Goal: Task Accomplishment & Management: Use online tool/utility

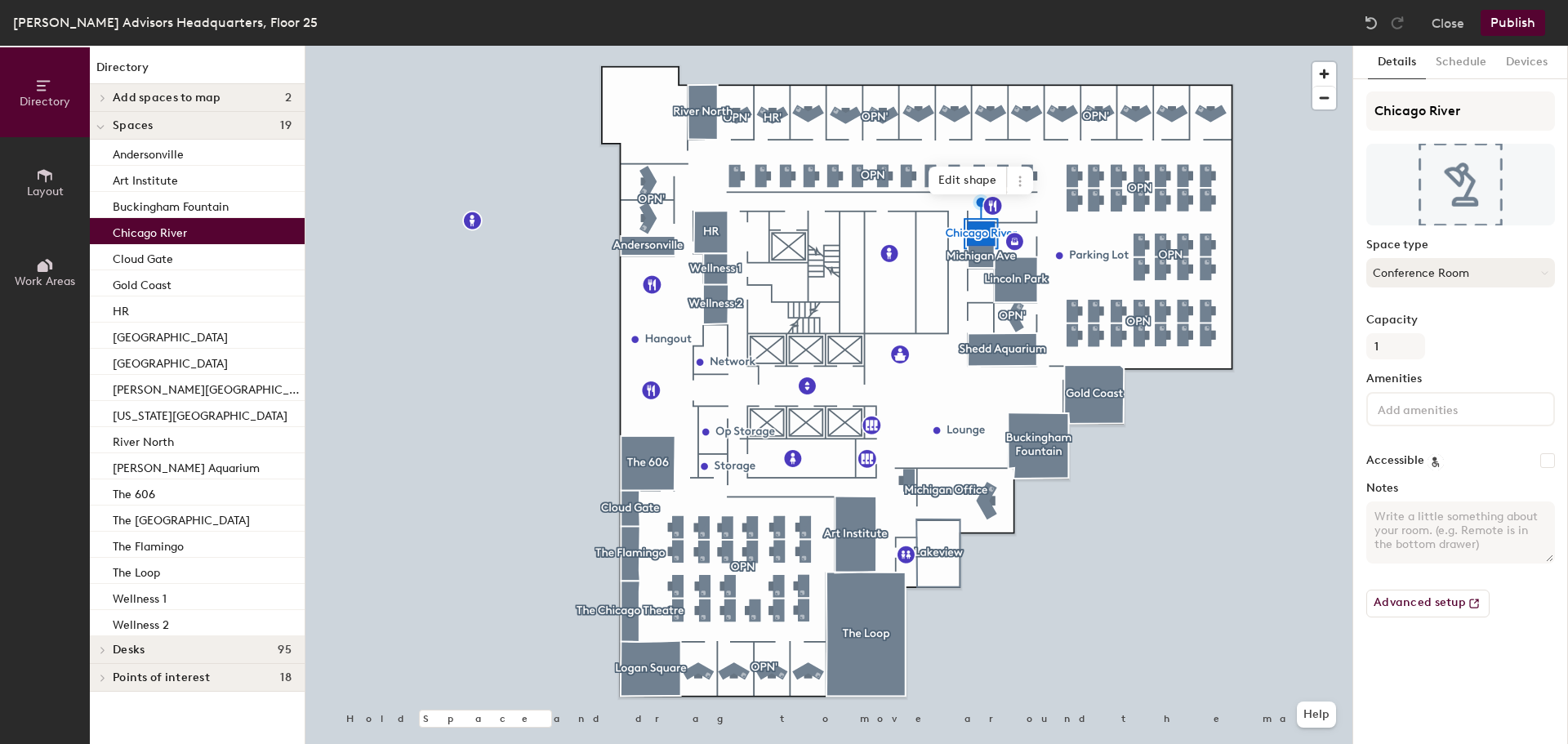
click at [1527, 269] on button "Conference Room" at bounding box center [1460, 273] width 189 height 30
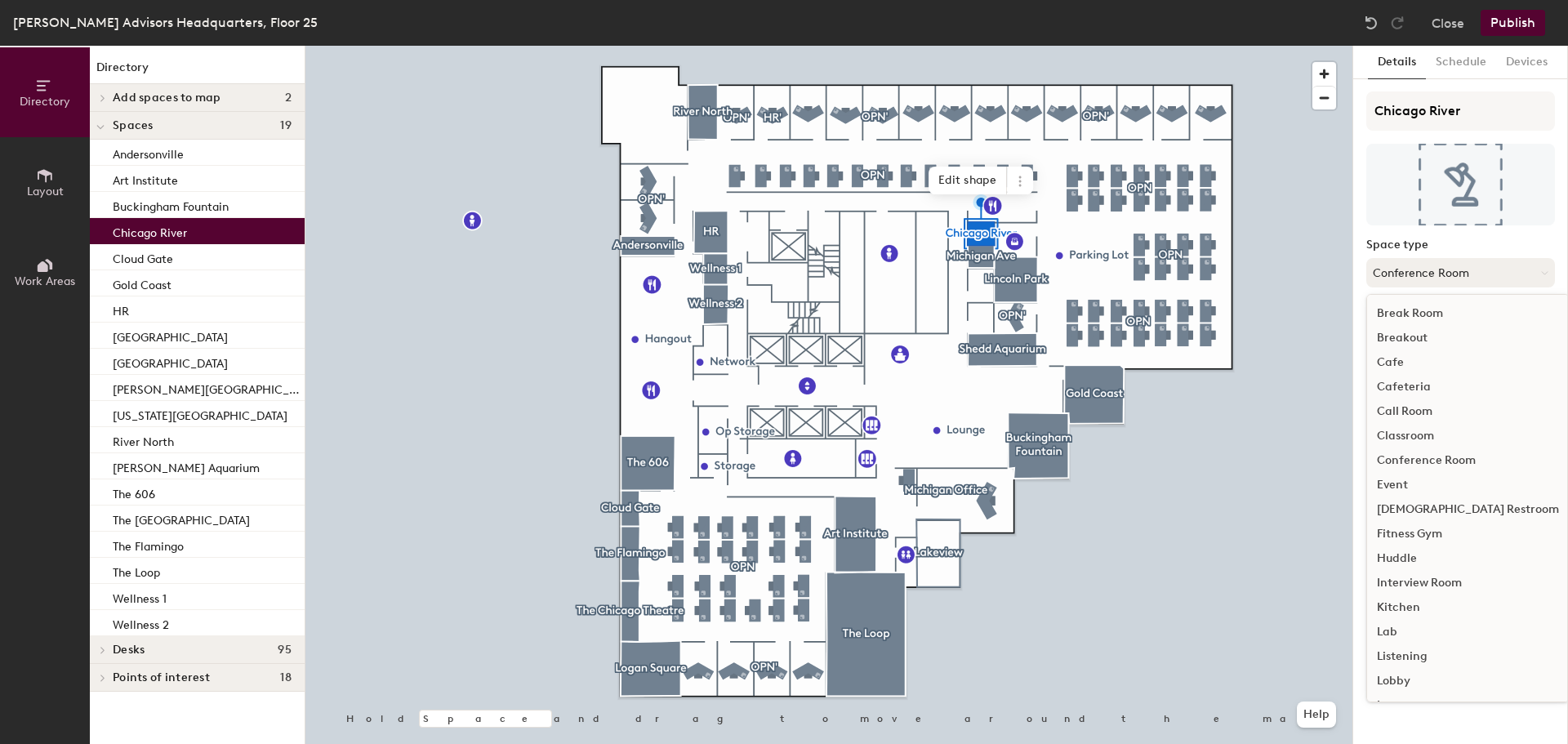
click at [1503, 270] on button "Conference Room" at bounding box center [1460, 273] width 189 height 30
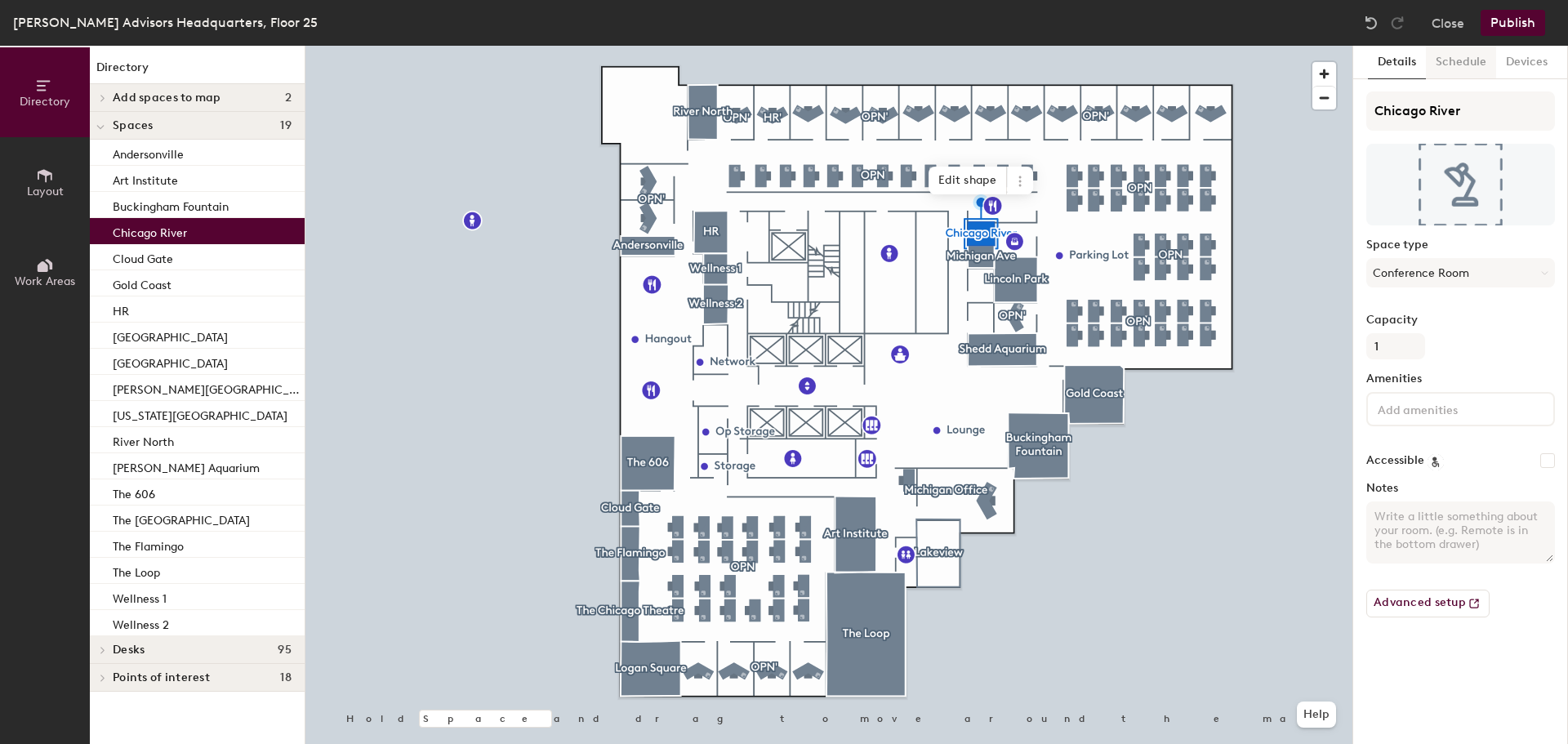
click at [1459, 66] on button "Schedule" at bounding box center [1460, 62] width 70 height 34
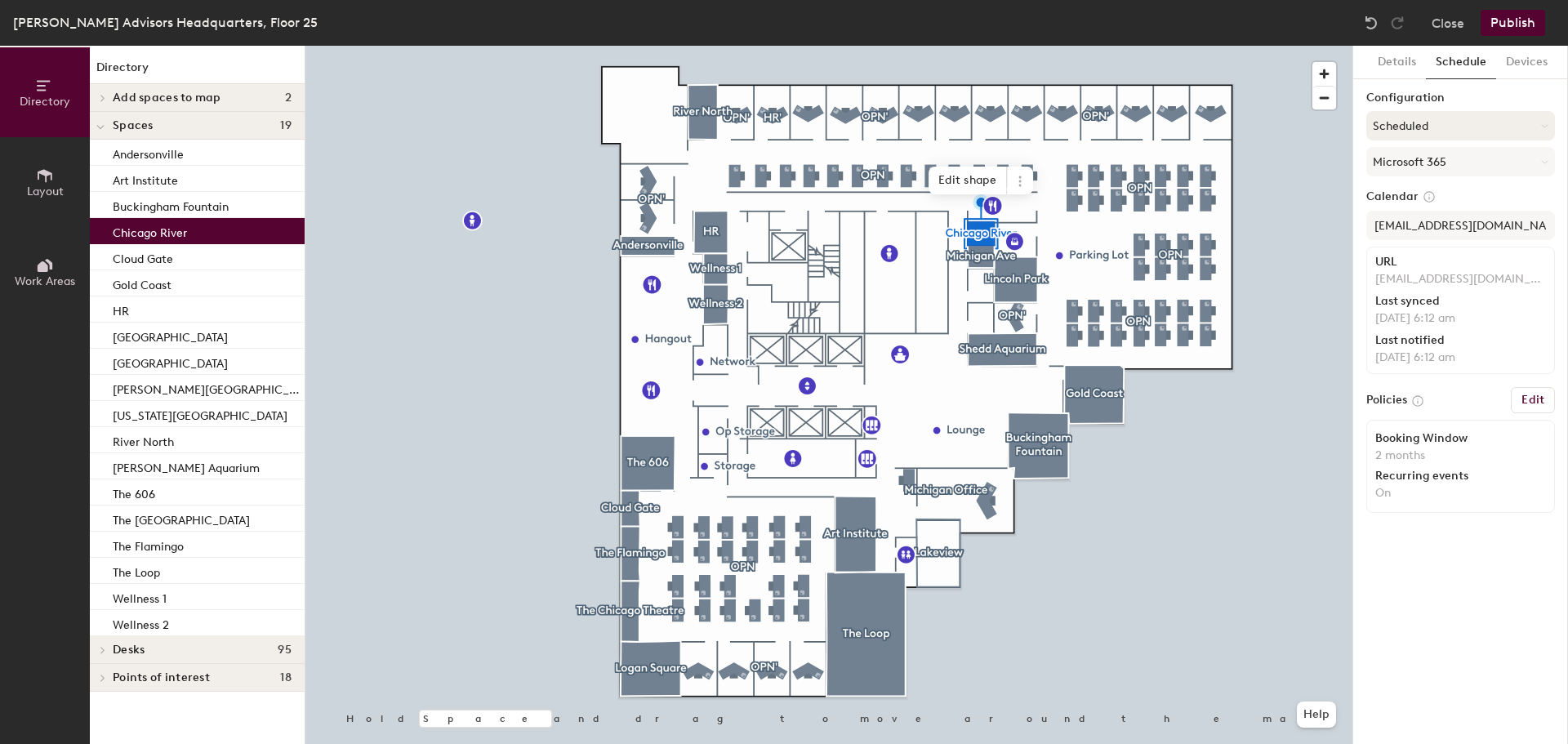
click at [1472, 128] on button "Scheduled" at bounding box center [1460, 126] width 189 height 30
click at [1470, 127] on button "Scheduled" at bounding box center [1460, 126] width 189 height 30
click at [1381, 46] on button "Details" at bounding box center [1396, 62] width 58 height 34
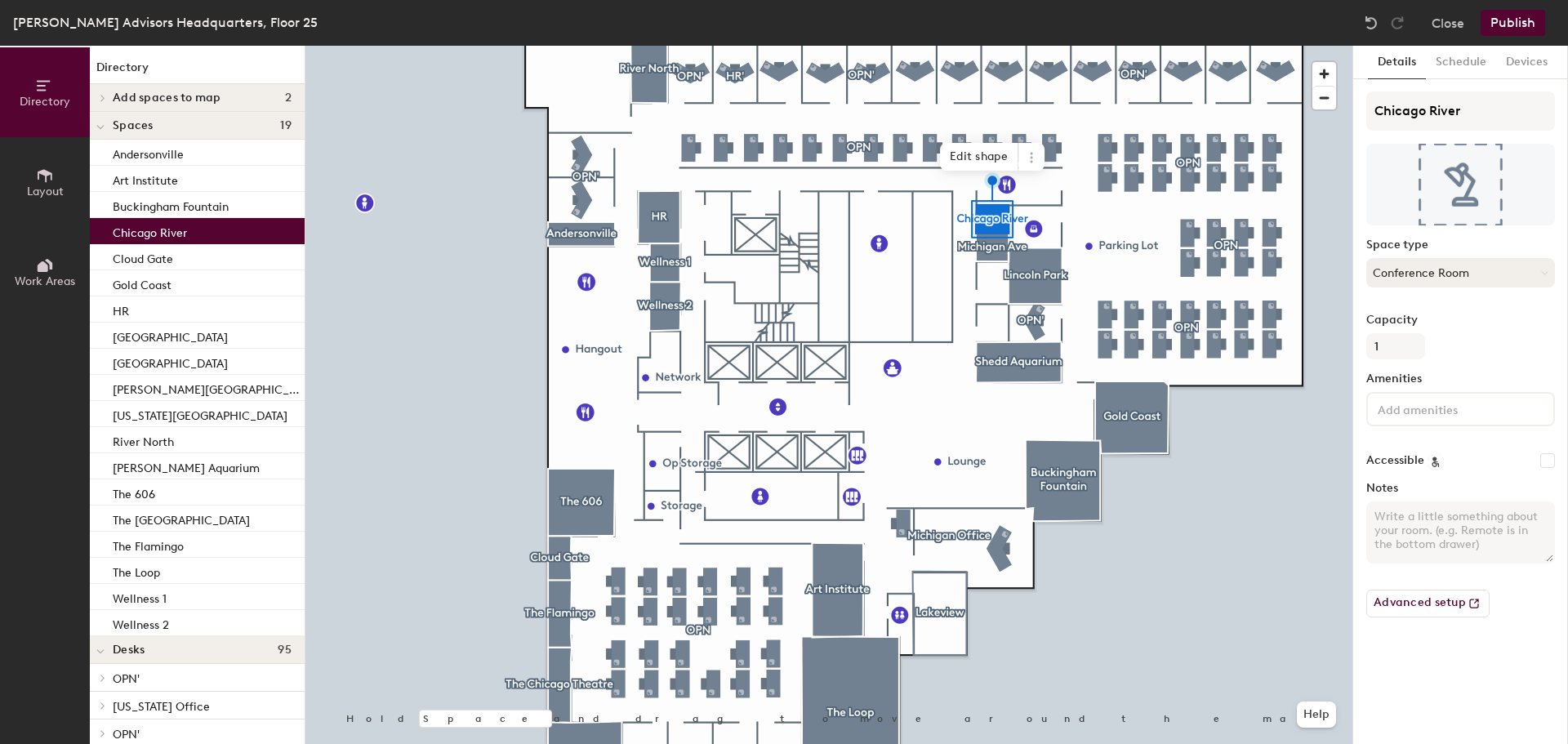
click at [1510, 270] on button "Conference Room" at bounding box center [1460, 273] width 189 height 30
click at [1398, 727] on div "Details Schedule Devices Chicago River Space type Conference Room Capacity 1 Am…" at bounding box center [1460, 394] width 214 height 697
click at [1476, 62] on button "Schedule" at bounding box center [1460, 62] width 70 height 34
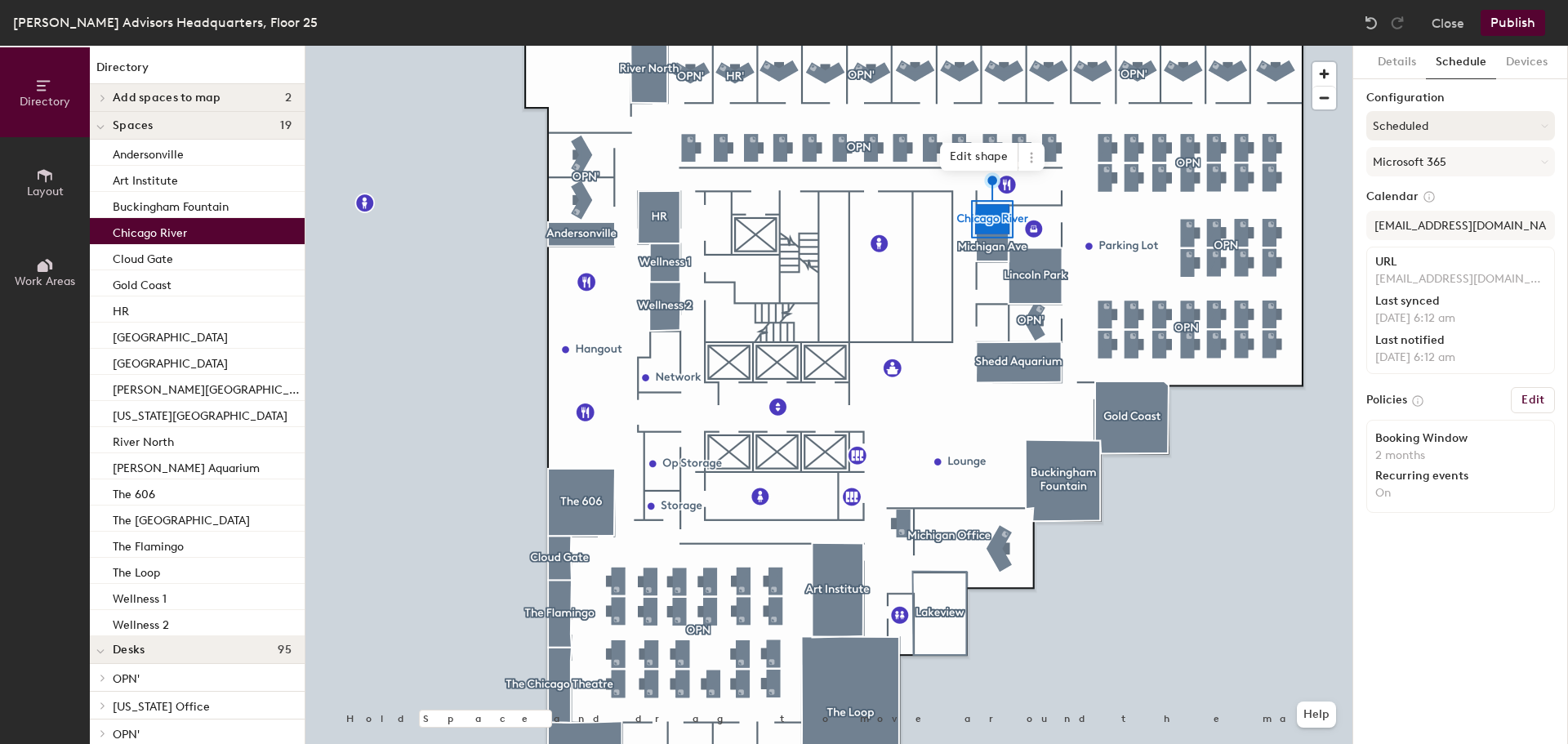
click at [1451, 123] on button "Scheduled" at bounding box center [1460, 126] width 189 height 30
click at [1452, 123] on button "Scheduled" at bounding box center [1460, 126] width 189 height 30
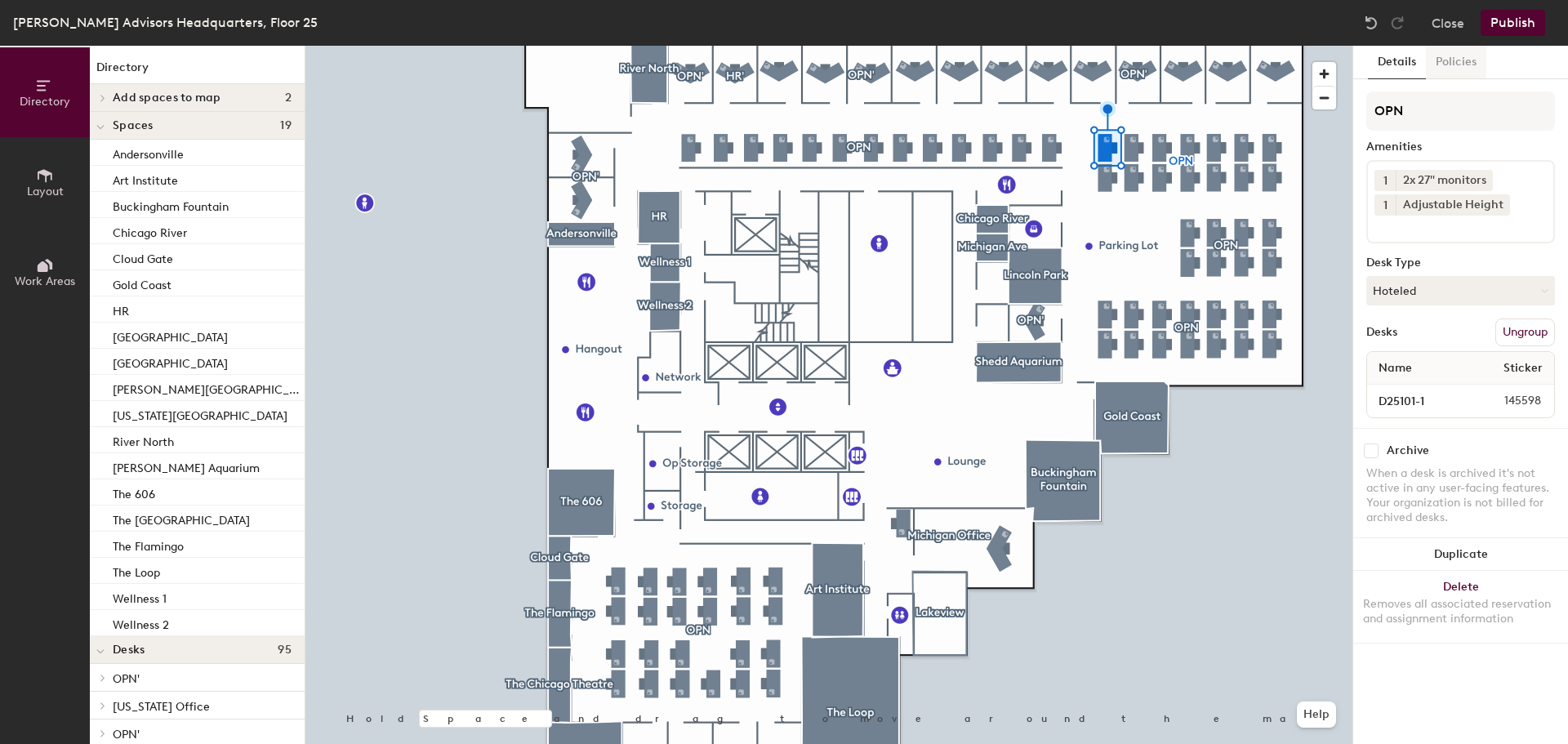
click at [1463, 67] on button "Policies" at bounding box center [1455, 62] width 61 height 34
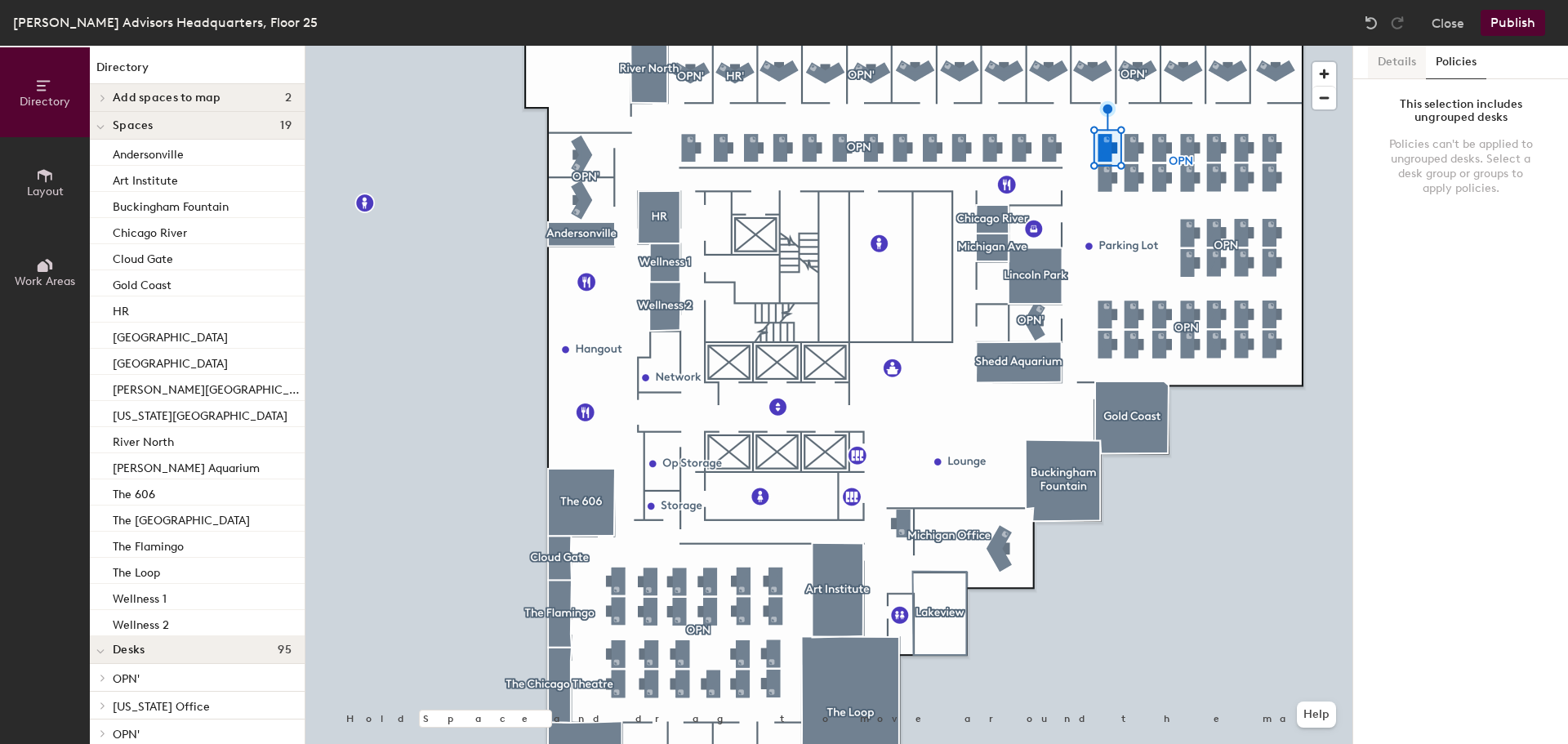
click at [1402, 58] on button "Details" at bounding box center [1396, 62] width 58 height 34
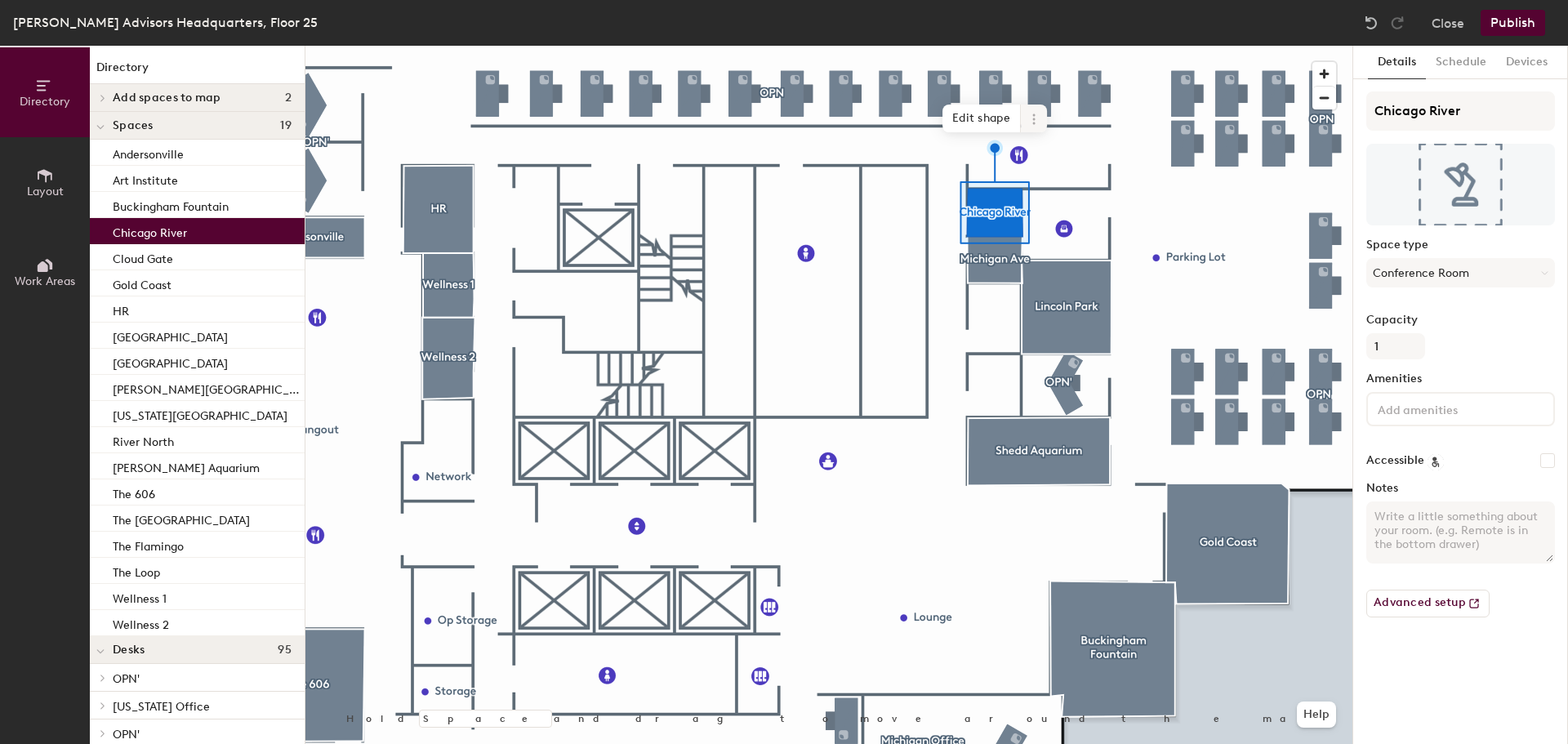
click at [1039, 120] on icon at bounding box center [1033, 119] width 13 height 13
click at [1053, 210] on span "Delete" at bounding box center [1093, 212] width 145 height 28
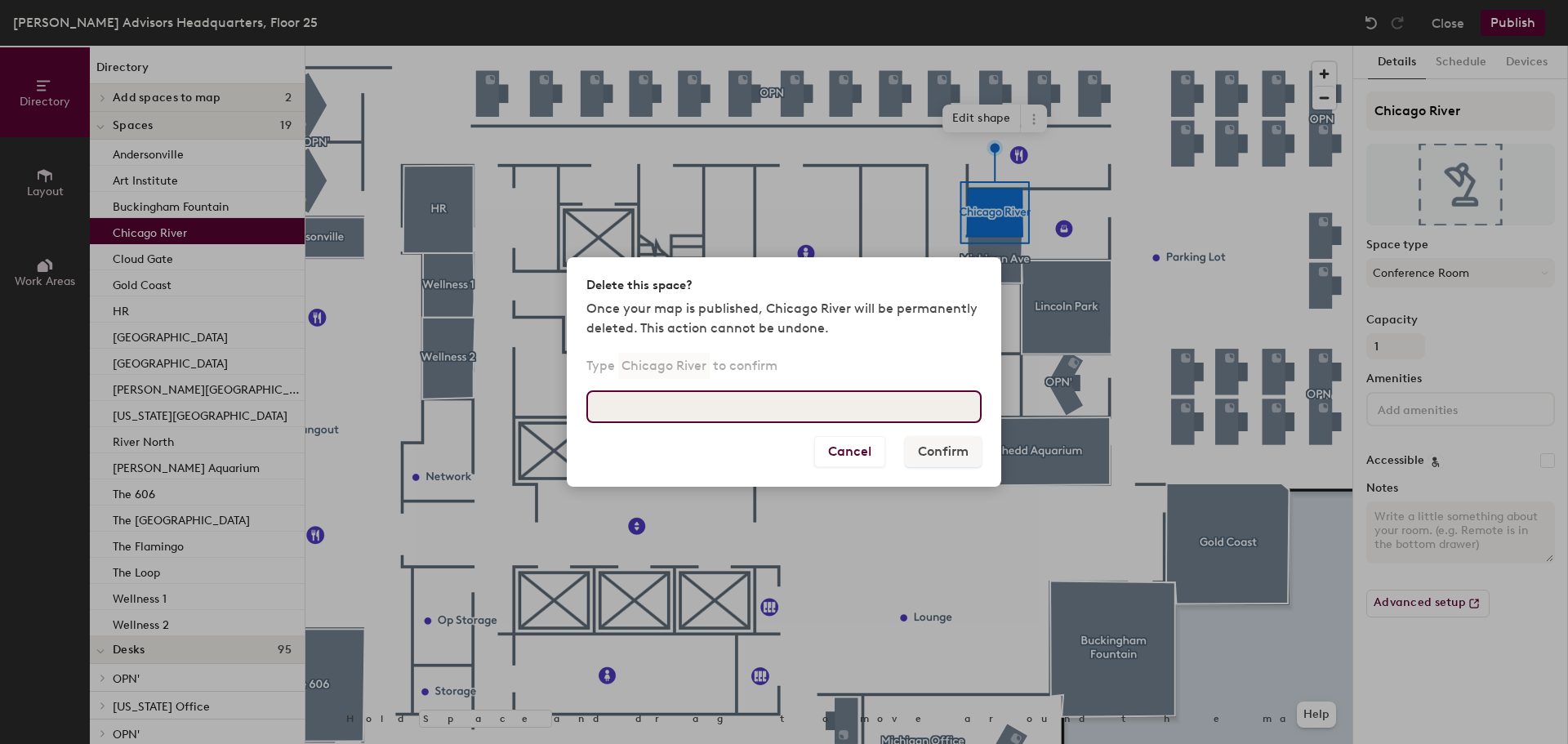
click at [804, 422] on input at bounding box center [784, 406] width 395 height 33
type input "Chicago River"
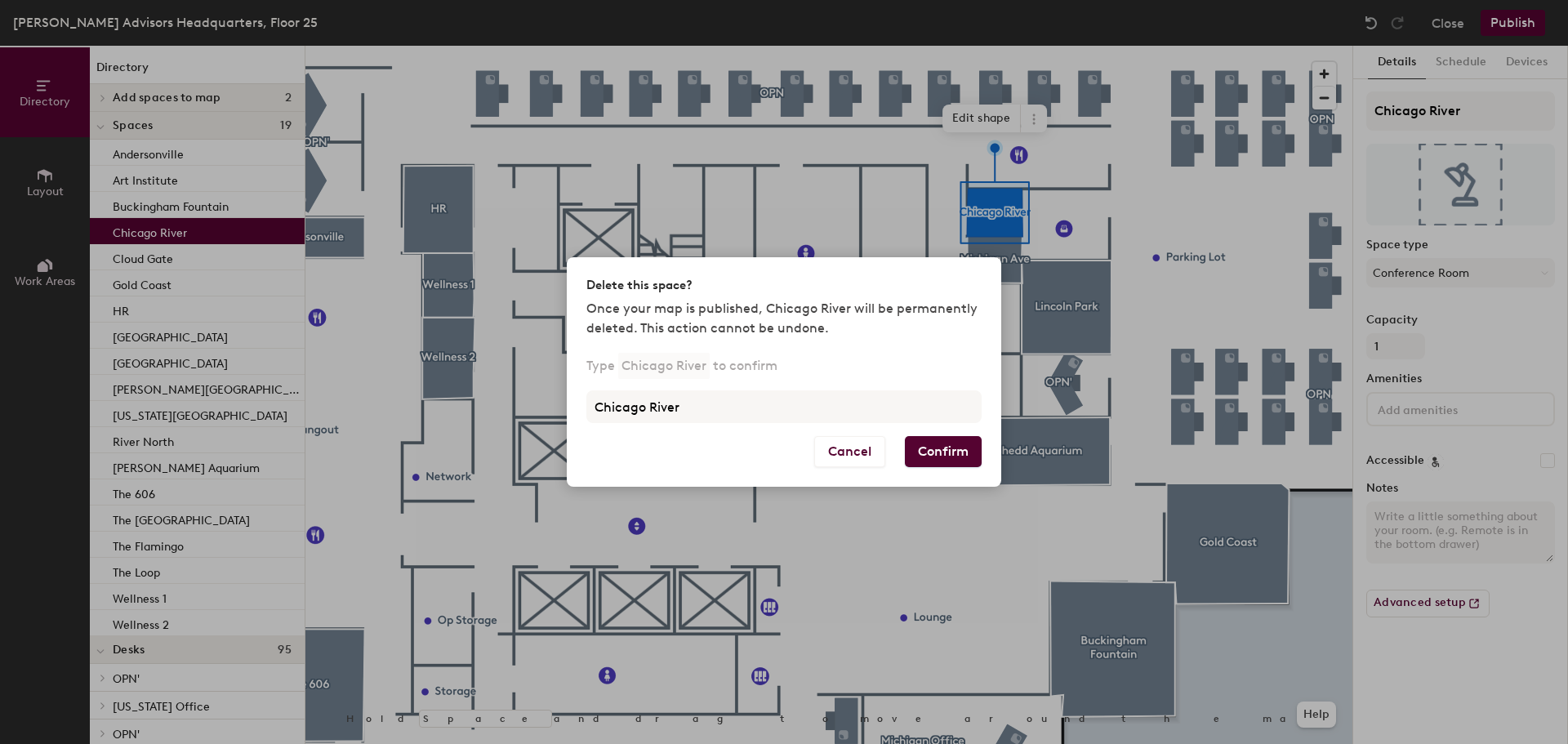
click at [960, 455] on button "Confirm" at bounding box center [943, 450] width 76 height 31
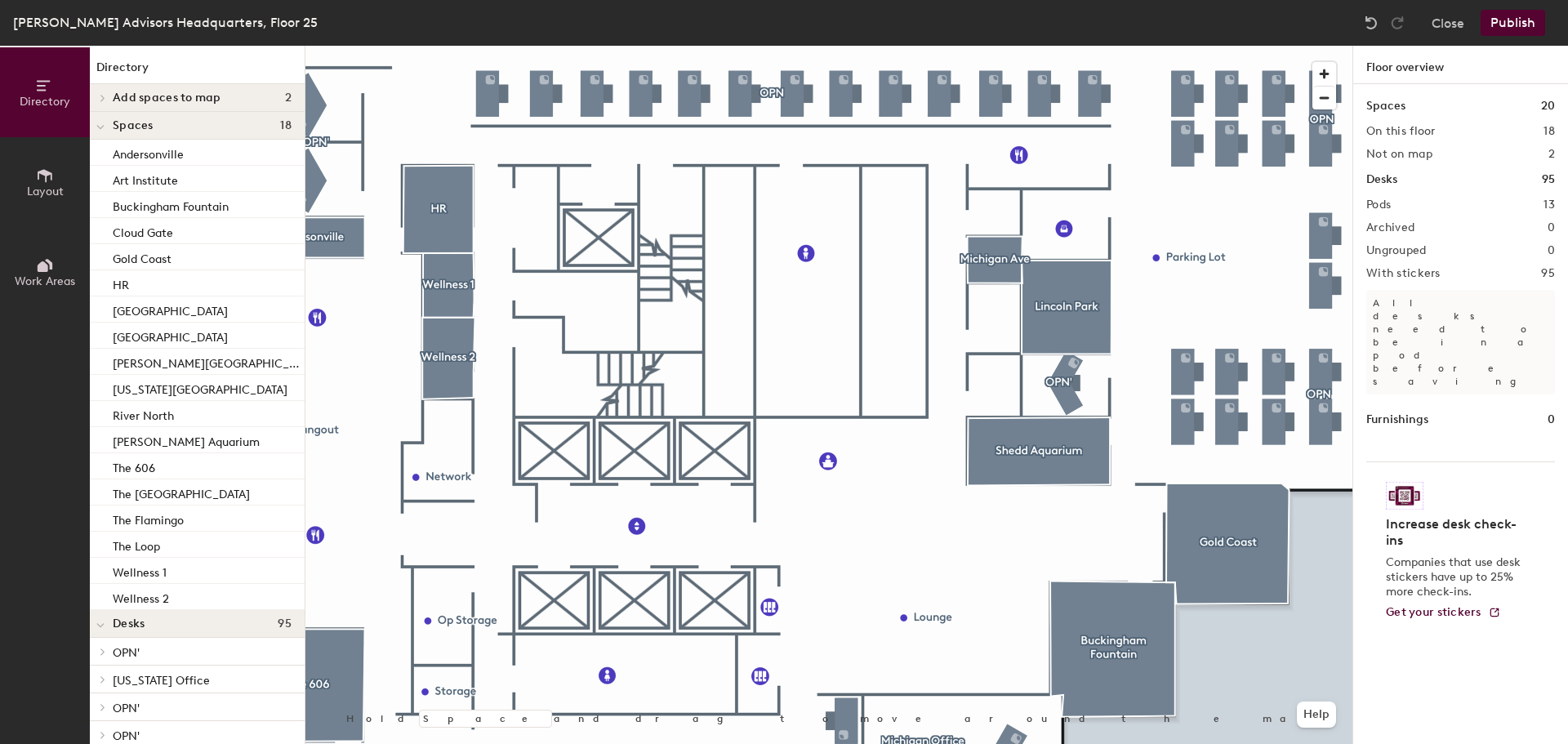
click at [47, 177] on icon at bounding box center [45, 176] width 18 height 18
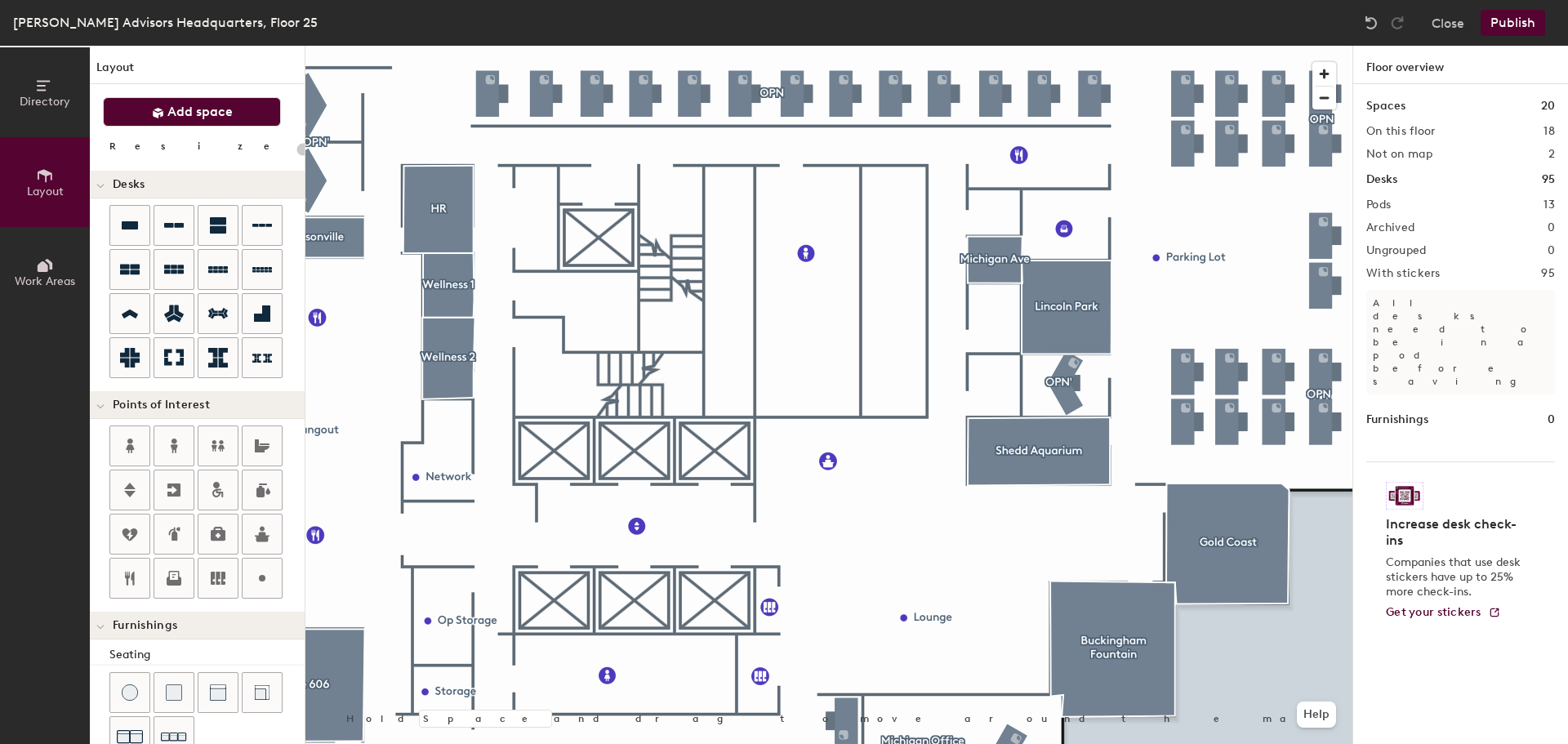
click at [209, 113] on span "Add space" at bounding box center [200, 111] width 65 height 16
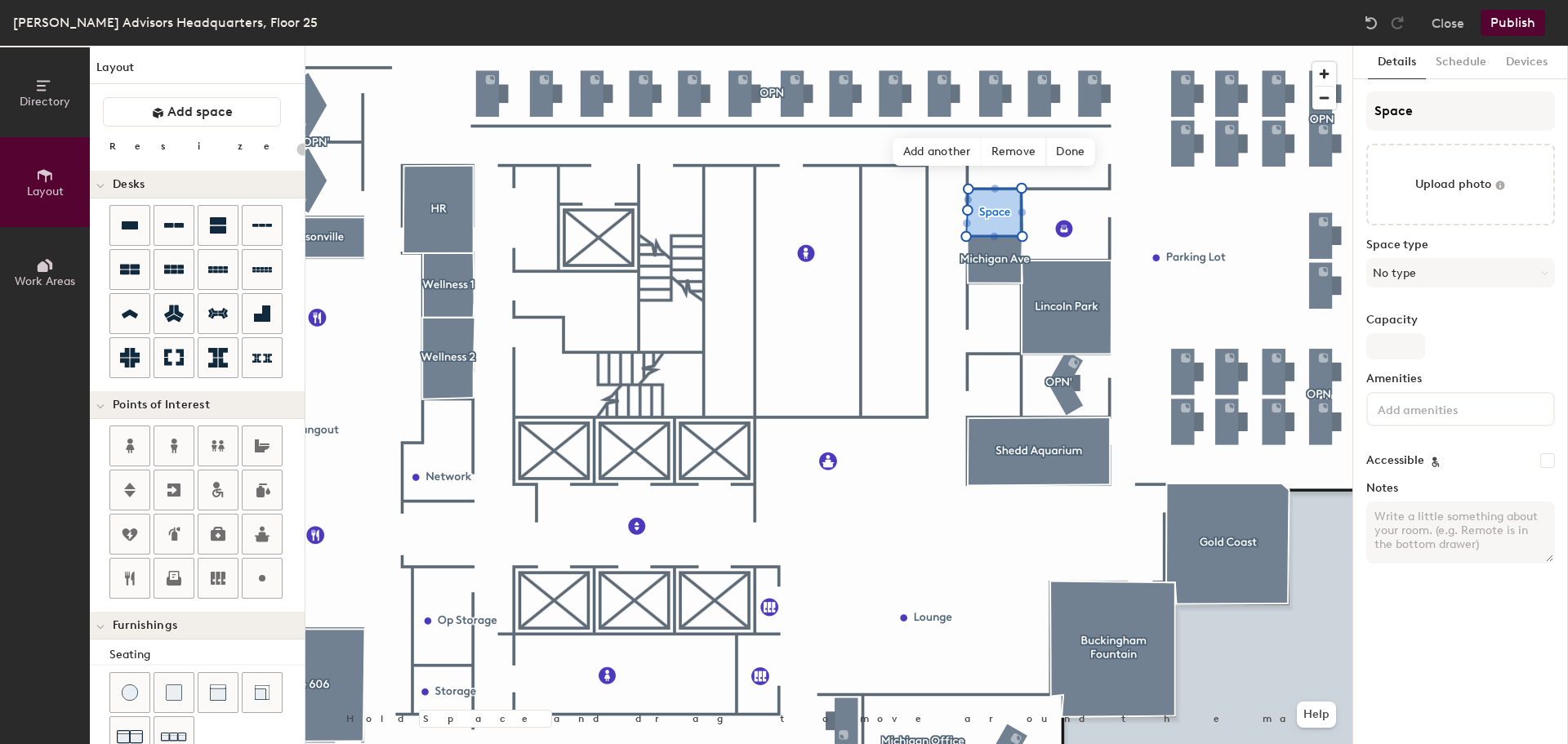
type input "20"
click at [1495, 274] on button "No type" at bounding box center [1460, 273] width 189 height 30
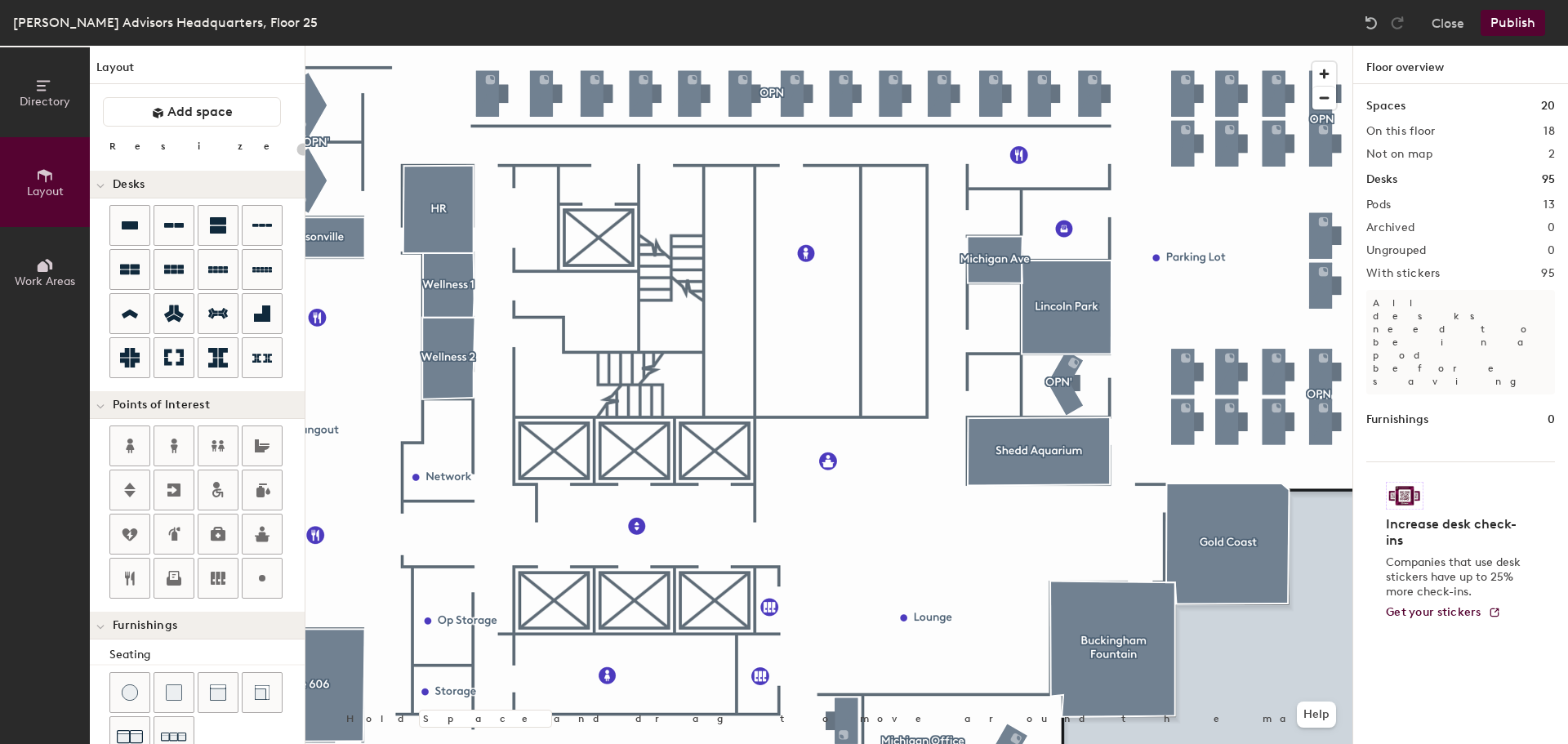
type input "20"
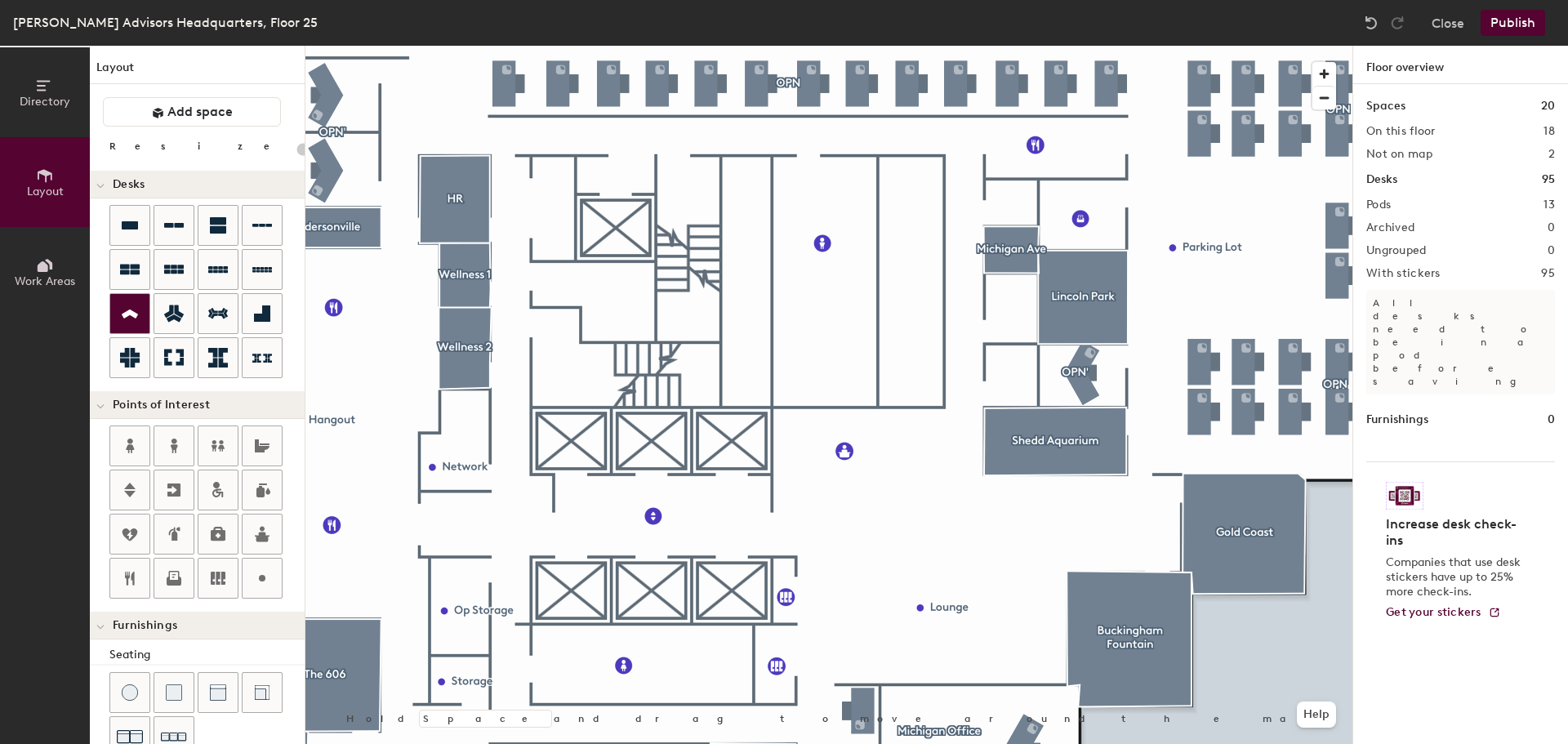
click at [119, 317] on div at bounding box center [129, 312] width 39 height 39
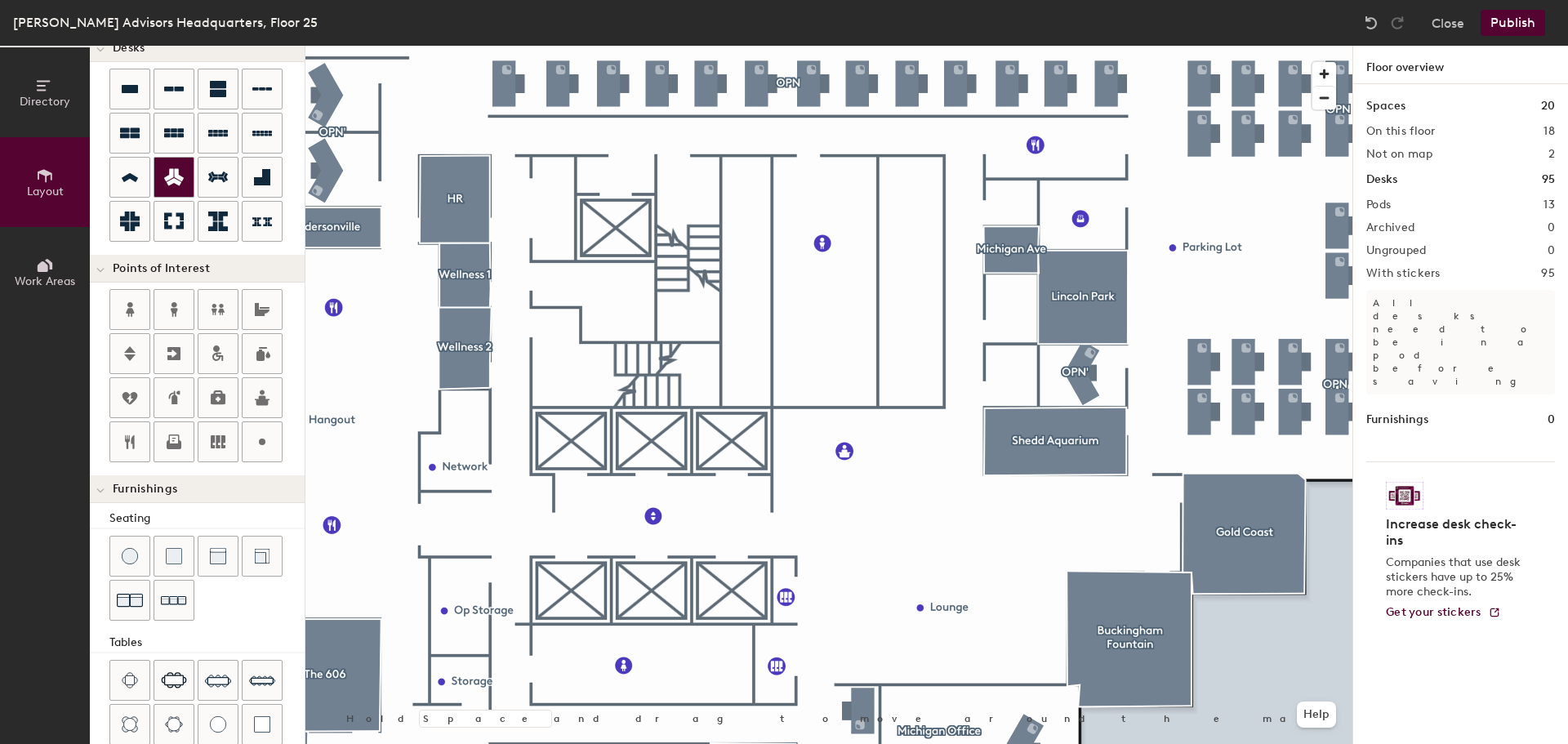
scroll to position [124, 0]
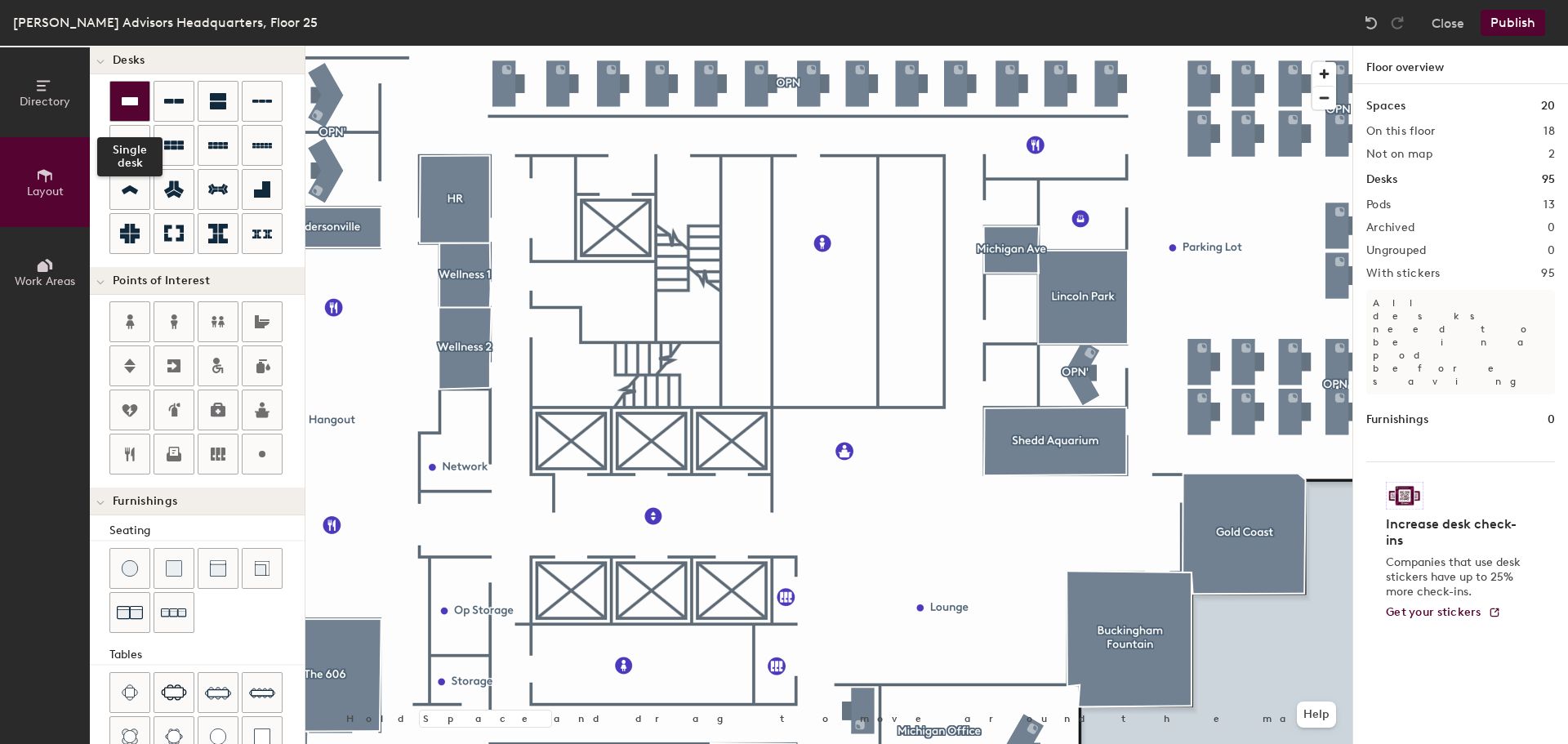
click at [139, 94] on icon at bounding box center [130, 101] width 20 height 20
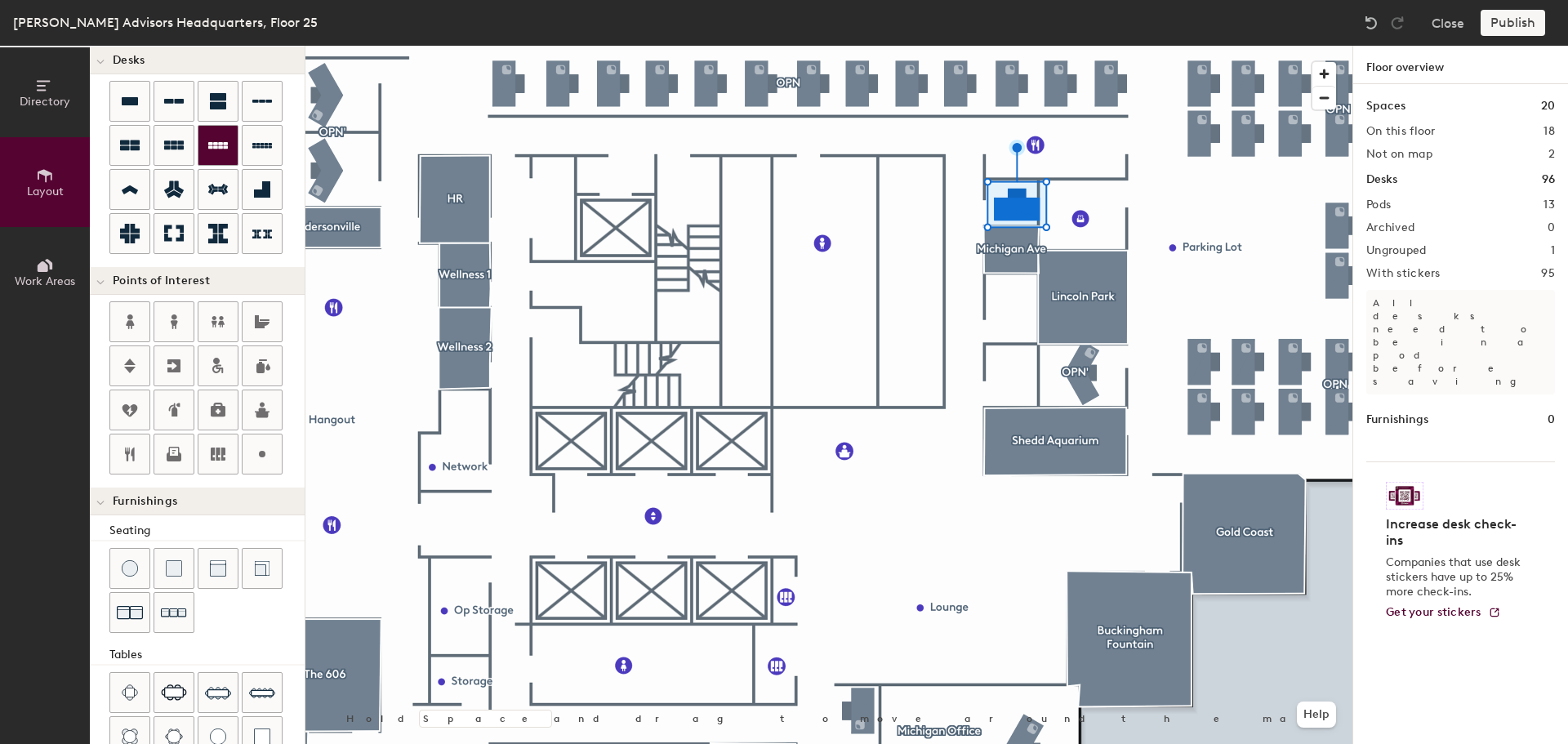
type input "120"
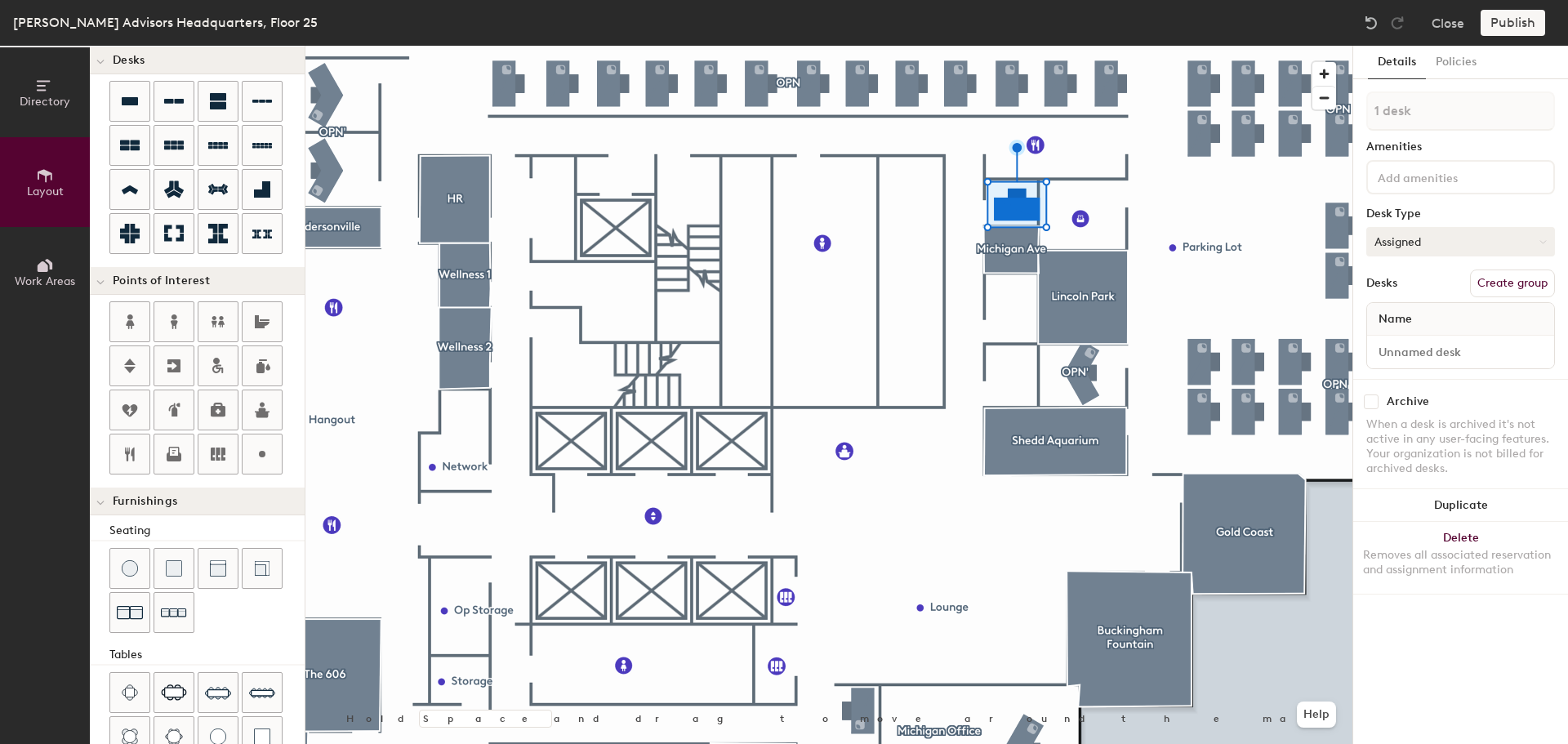
click at [1435, 237] on button "Assigned" at bounding box center [1460, 242] width 189 height 30
click at [1402, 340] on div "Hoteled" at bounding box center [1448, 341] width 164 height 25
click at [1402, 357] on input at bounding box center [1461, 351] width 181 height 23
type input "Chicago River"
click at [1451, 70] on button "Policies" at bounding box center [1455, 62] width 61 height 34
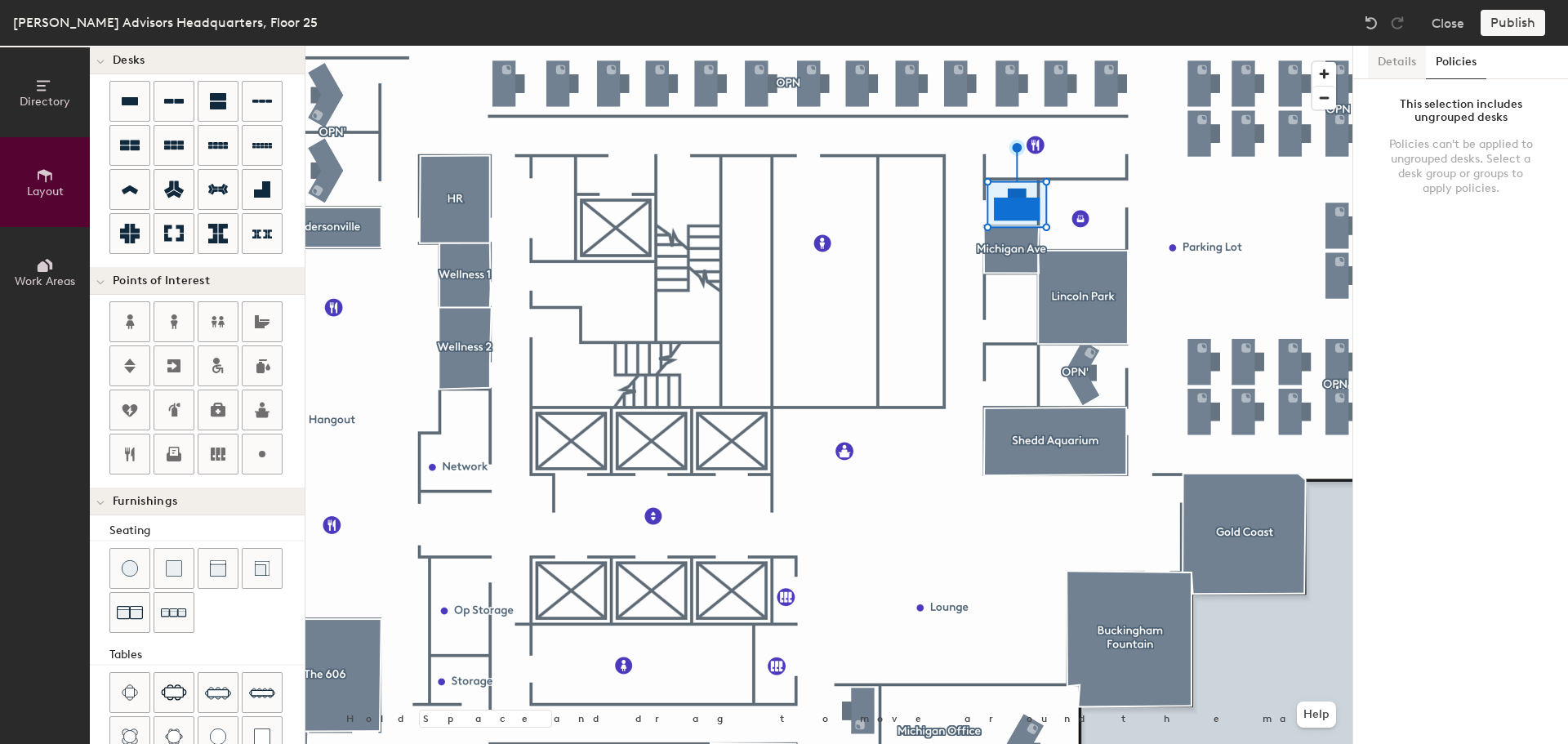
click at [1382, 66] on button "Details" at bounding box center [1396, 62] width 58 height 34
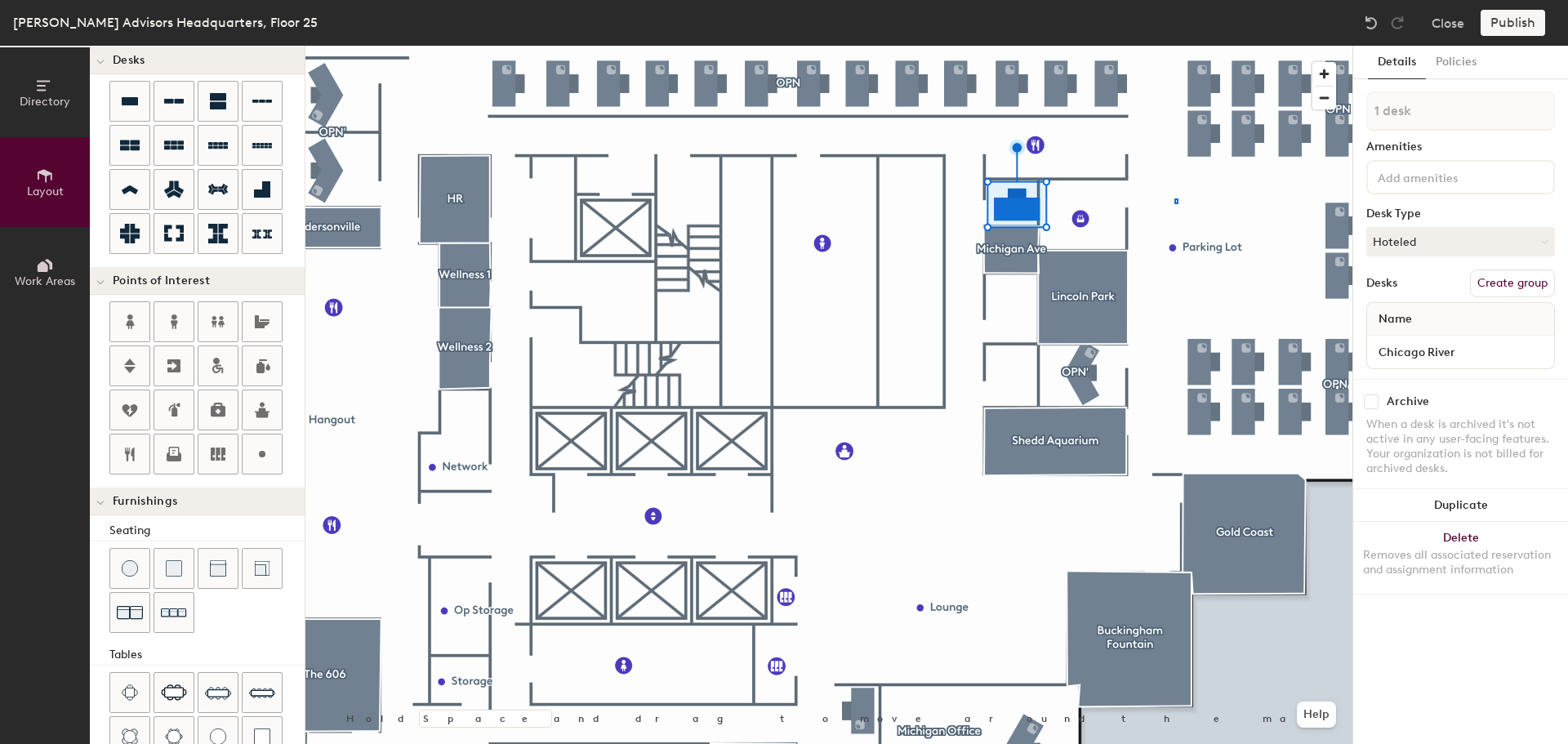
click at [1174, 46] on div at bounding box center [829, 46] width 1047 height 0
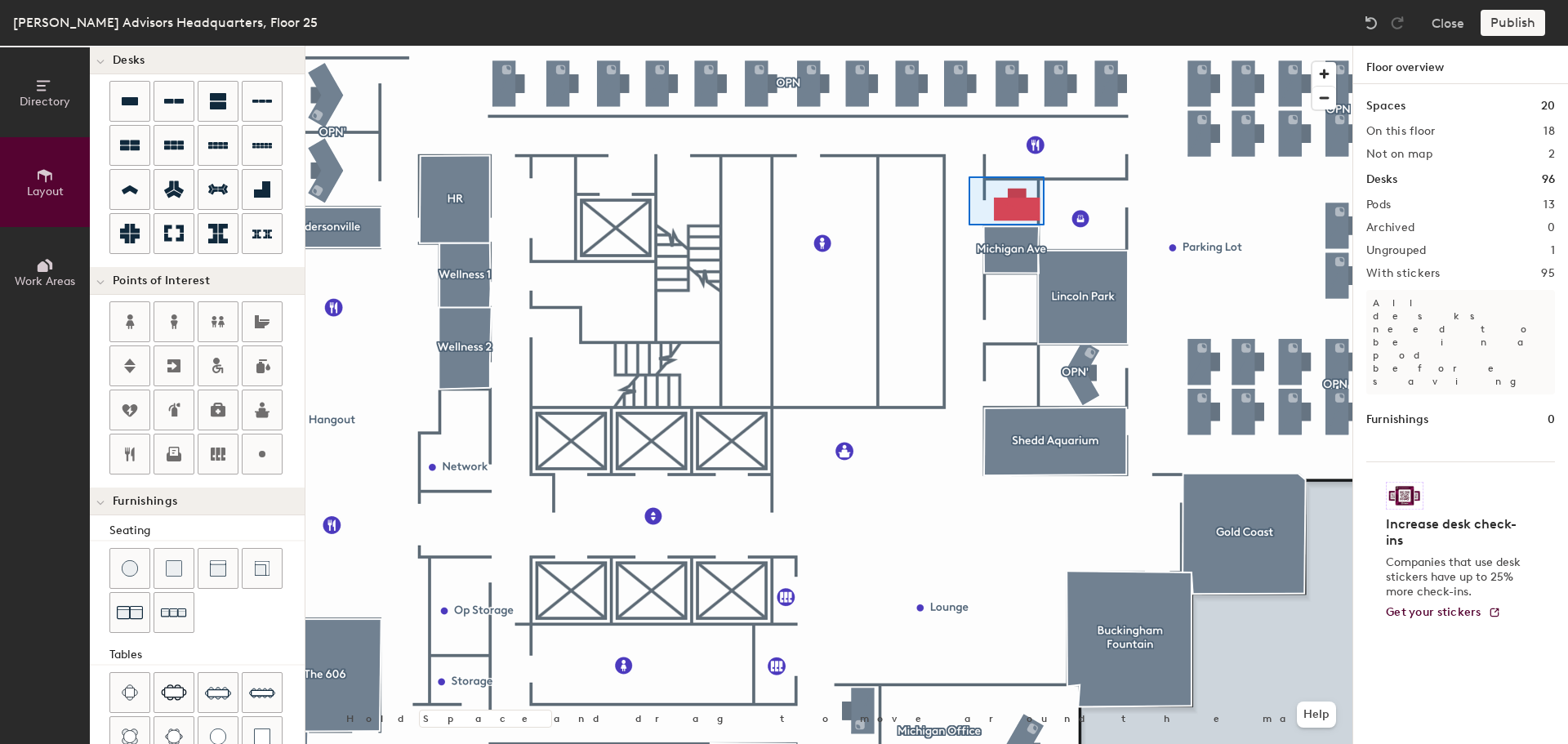
type input "120"
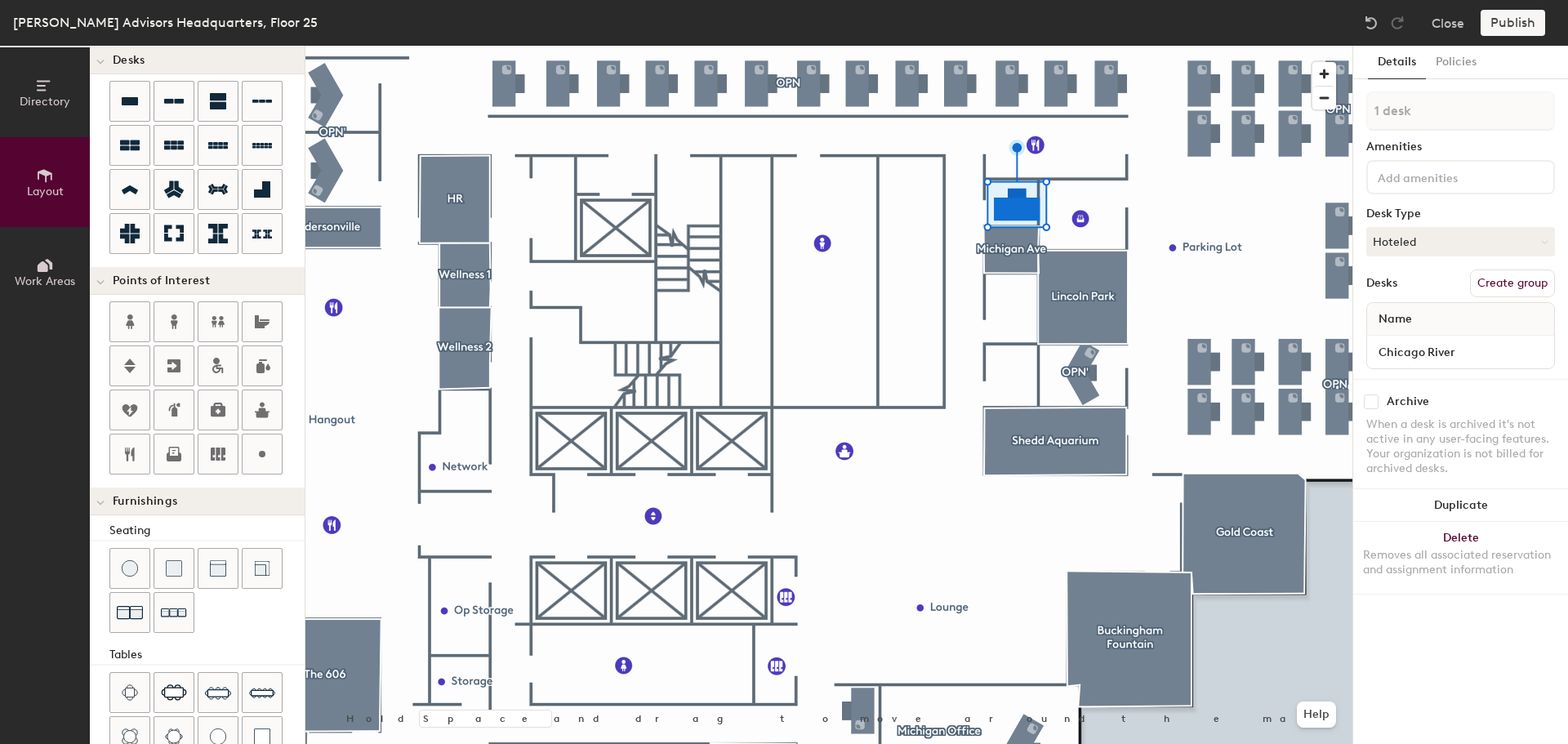
click at [1523, 283] on button "Create group" at bounding box center [1512, 284] width 85 height 28
type input "Chicago Rive"
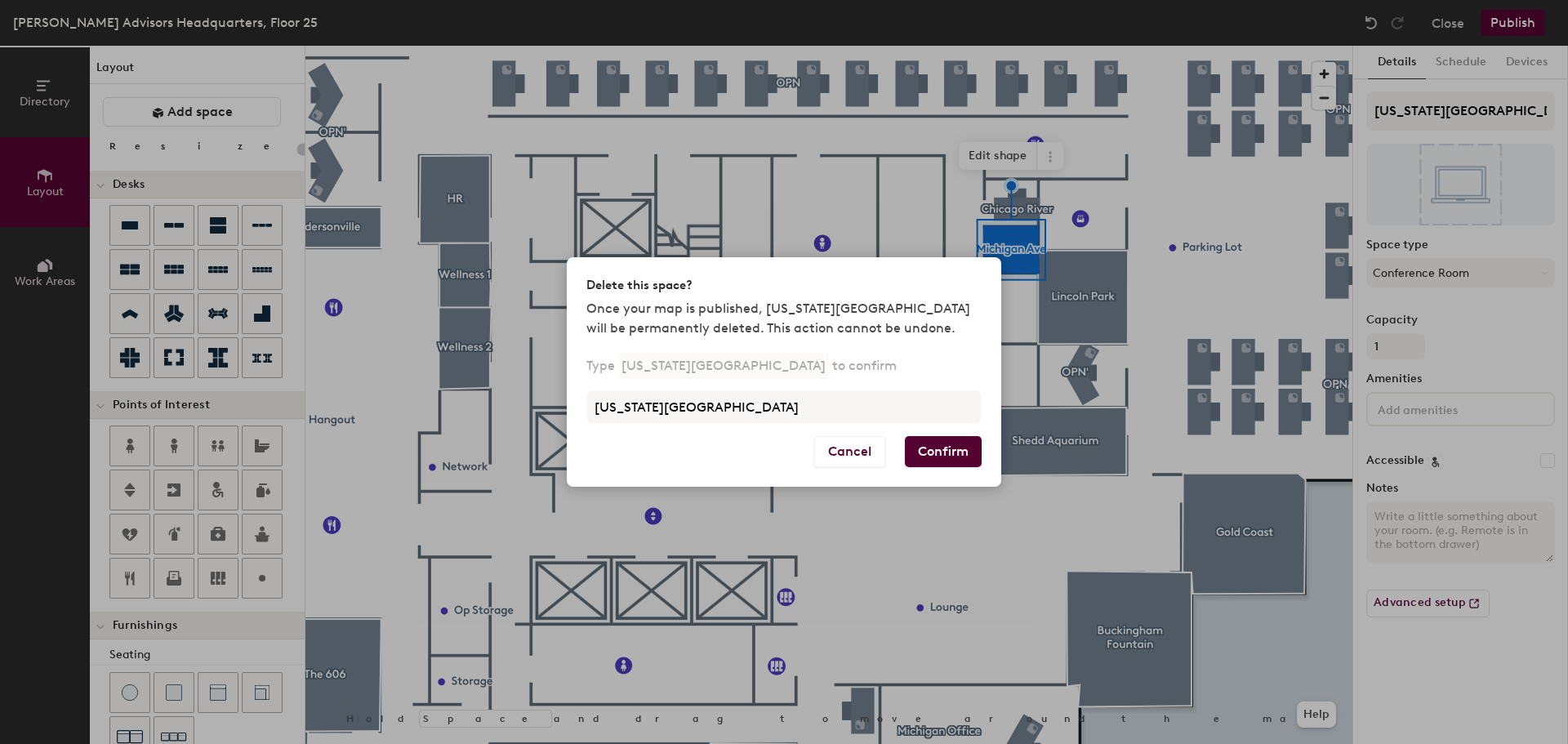
scroll to position [124, 0]
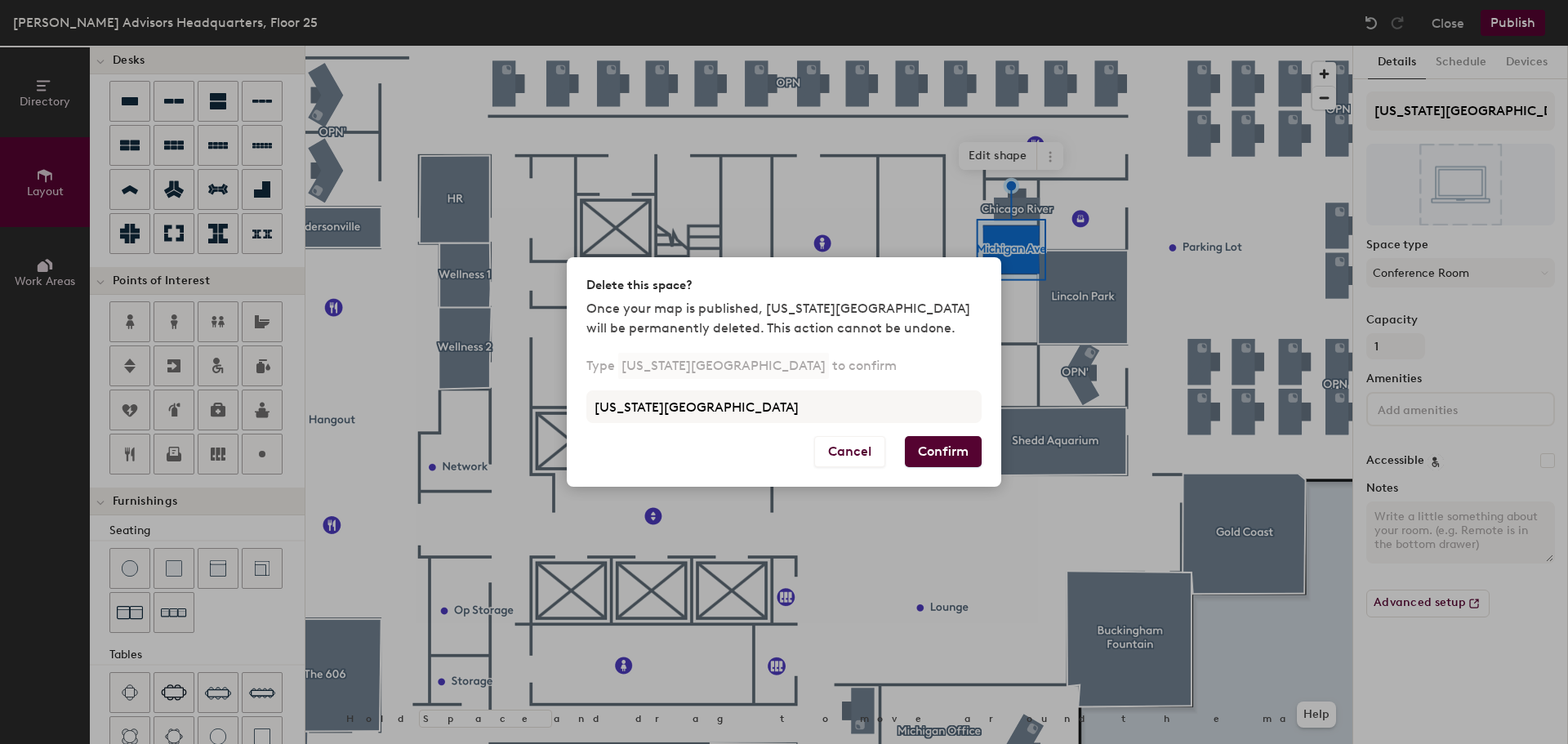
type input "[US_STATE][GEOGRAPHIC_DATA]"
click at [954, 451] on button "Confirm" at bounding box center [943, 450] width 76 height 31
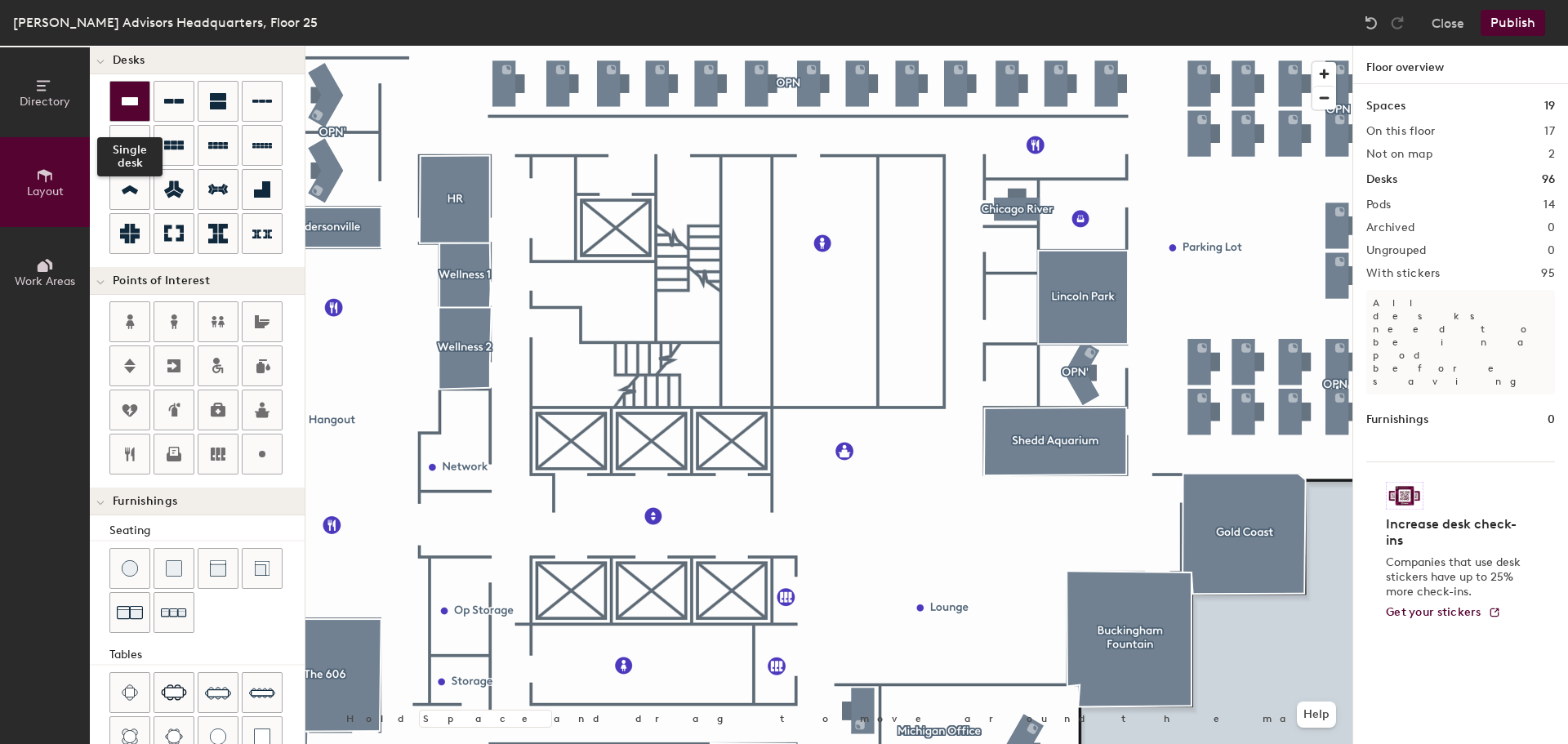
click at [127, 110] on icon at bounding box center [130, 101] width 20 height 20
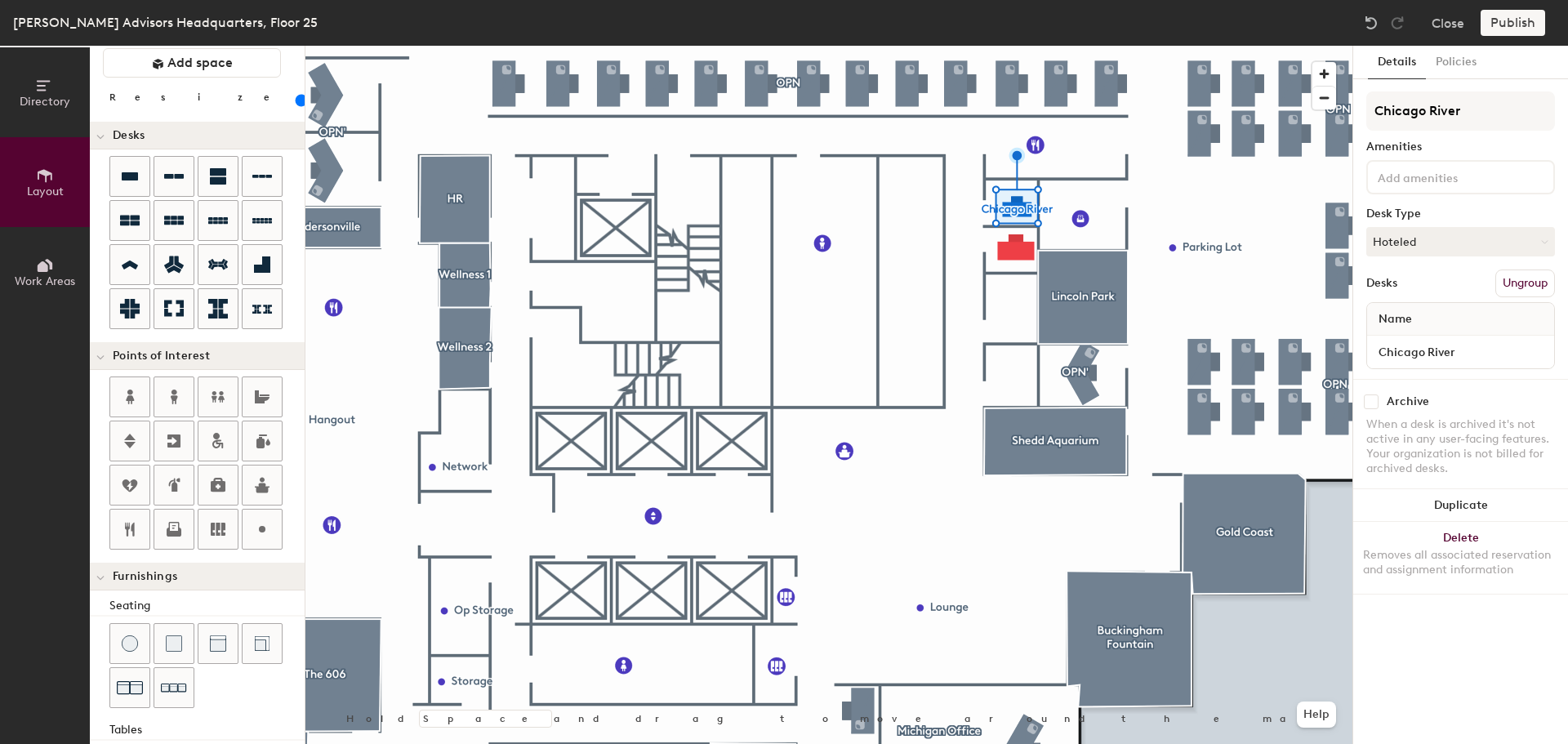
scroll to position [0, 0]
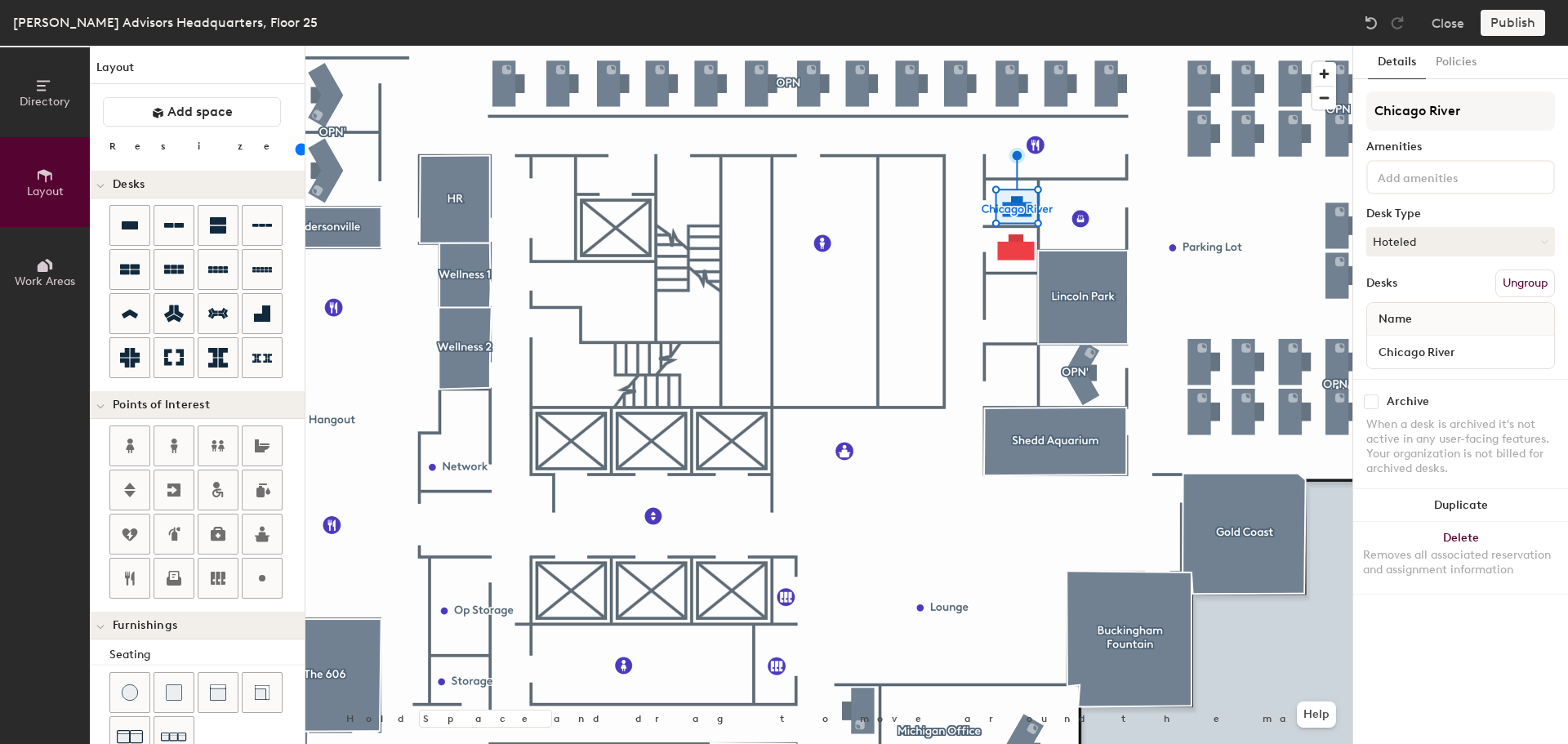
drag, startPoint x: 162, startPoint y: 157, endPoint x: 178, endPoint y: 154, distance: 16.3
click at [297, 154] on div at bounding box center [297, 149] width 0 height 18
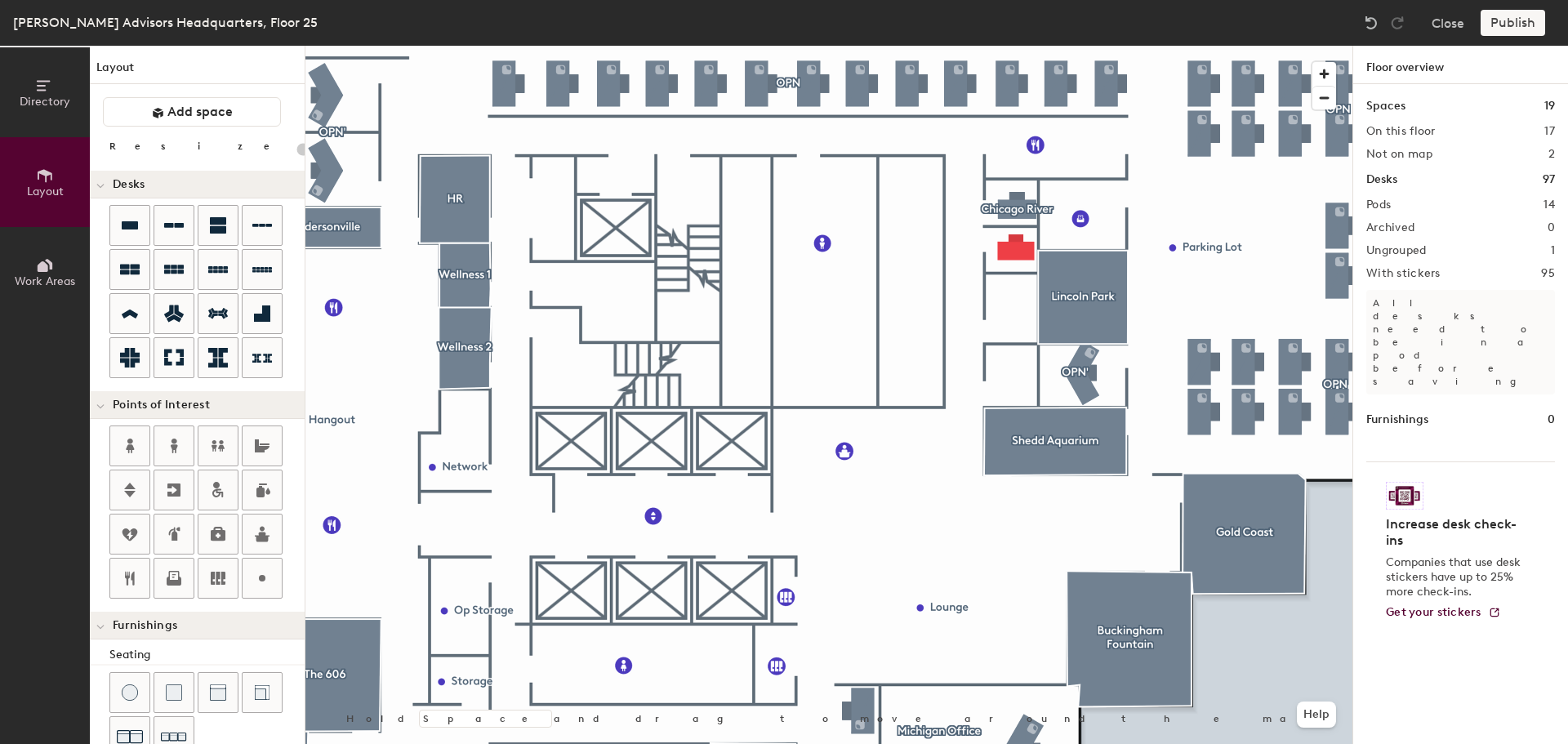
type input "100"
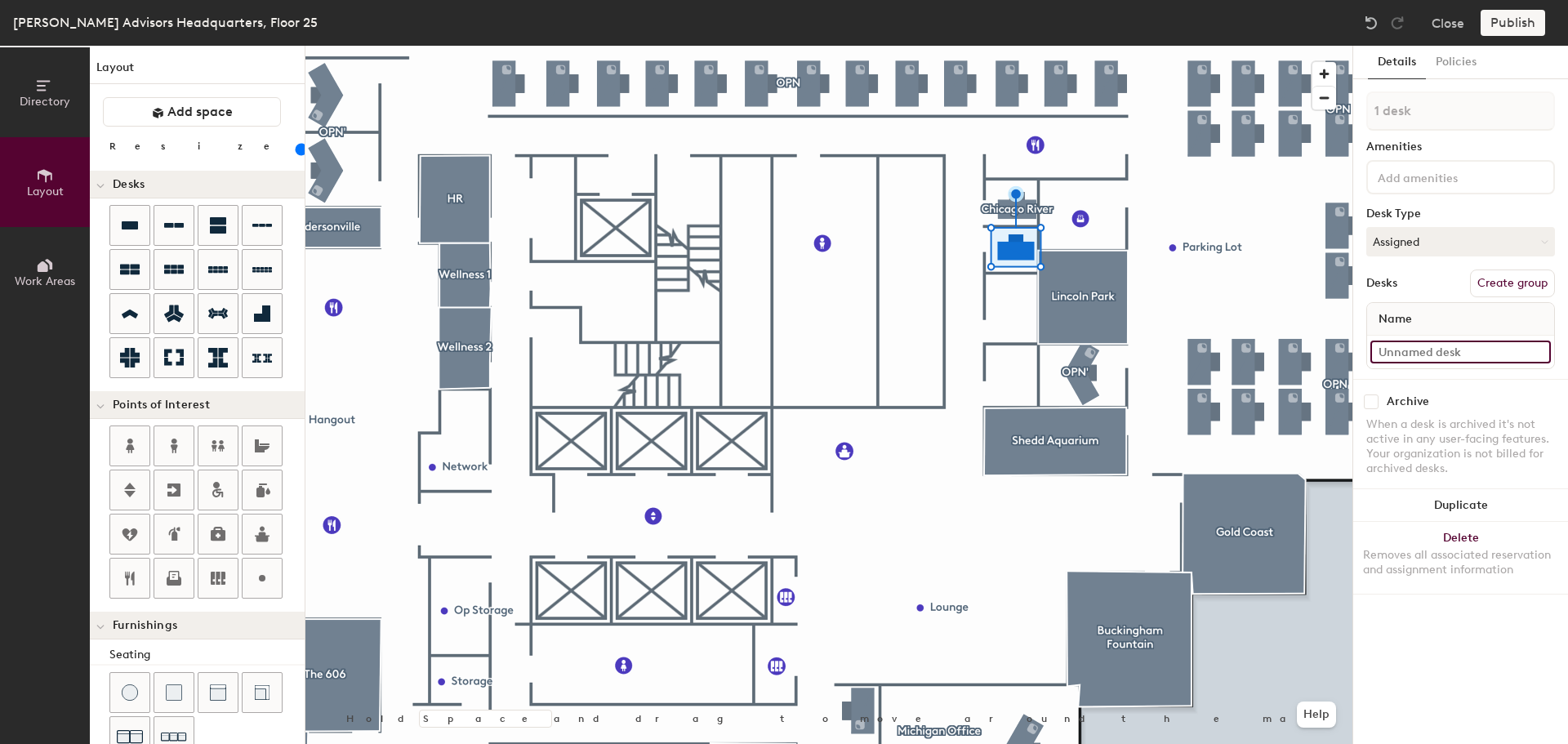
click at [1417, 350] on input at bounding box center [1461, 351] width 181 height 23
type input "Michigan Ave"
click at [1468, 242] on button "Assigned" at bounding box center [1460, 242] width 189 height 30
click at [1384, 346] on div "Hoteled" at bounding box center [1448, 341] width 164 height 25
click at [1491, 286] on button "Create group" at bounding box center [1512, 284] width 85 height 28
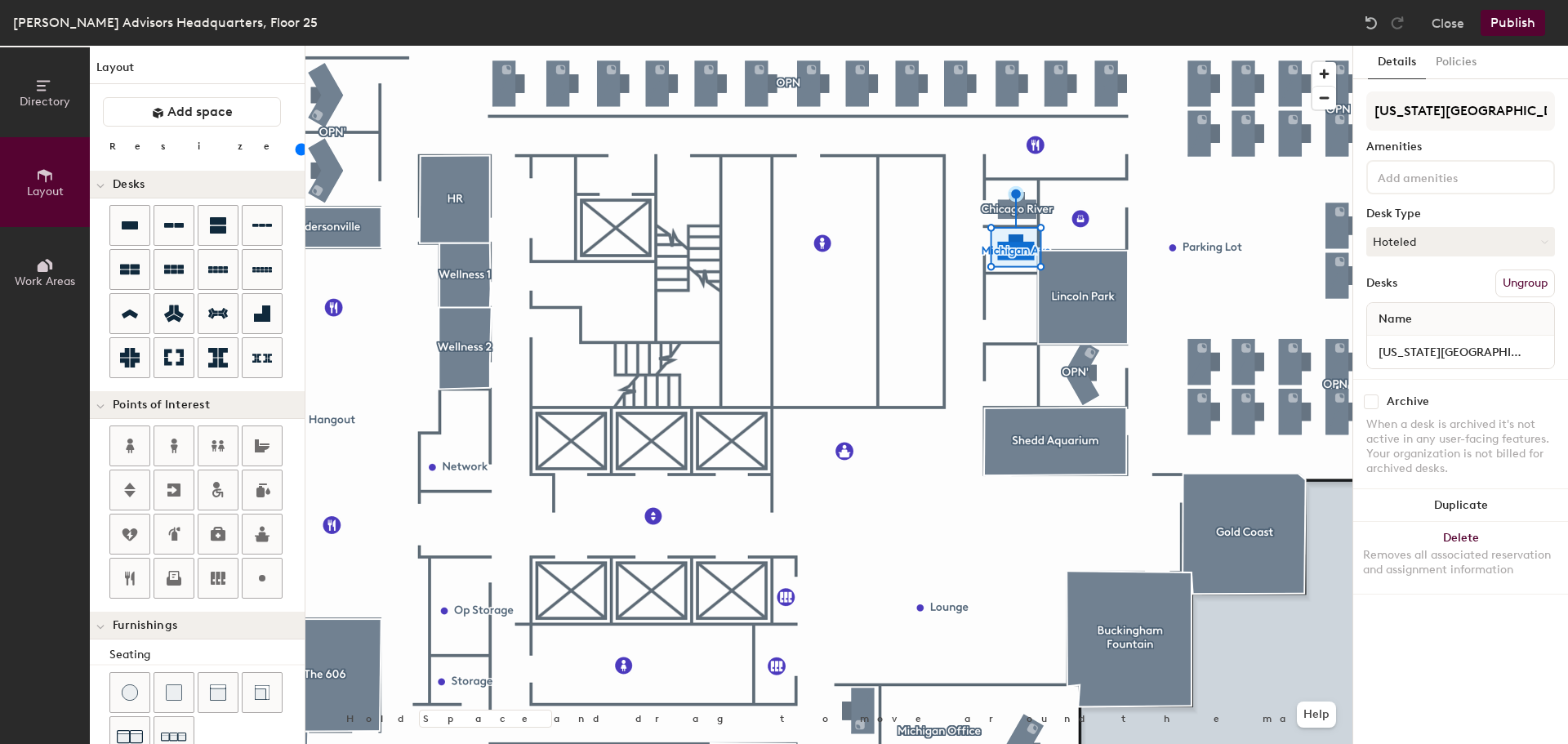
type input "Michigan Ave"
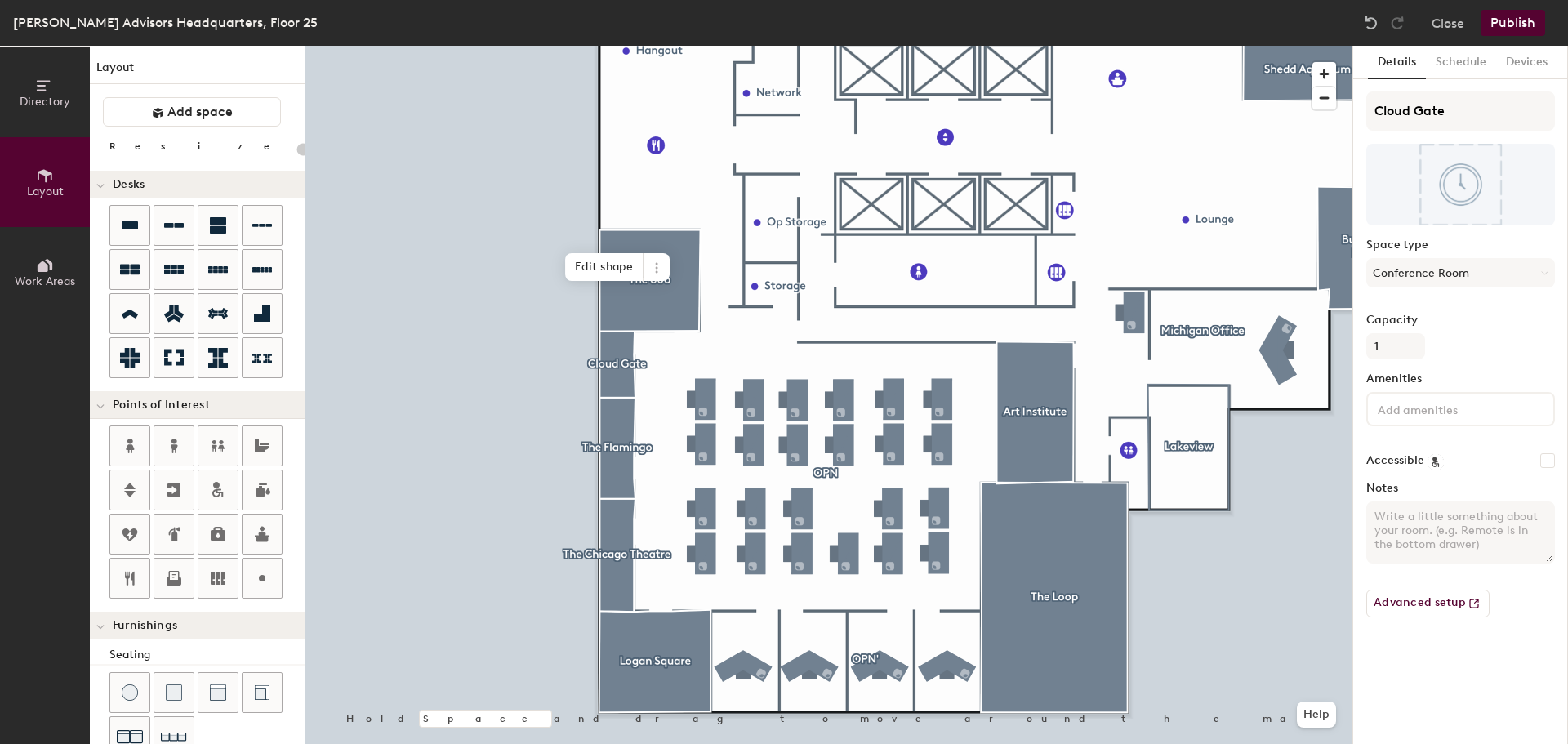
type input "20"
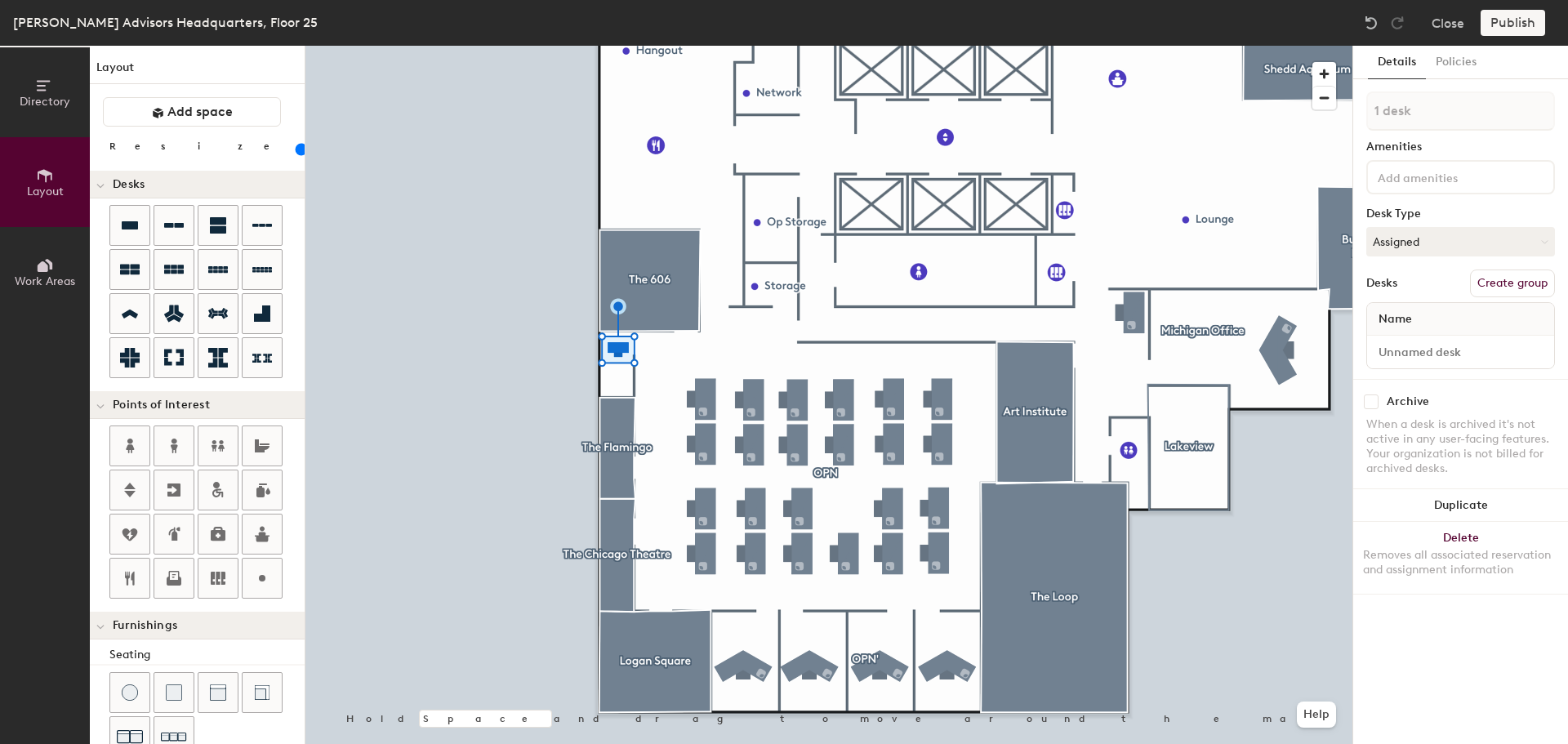
click at [297, 151] on input "range" at bounding box center [297, 149] width 0 height 13
click at [297, 150] on input "range" at bounding box center [297, 149] width 0 height 13
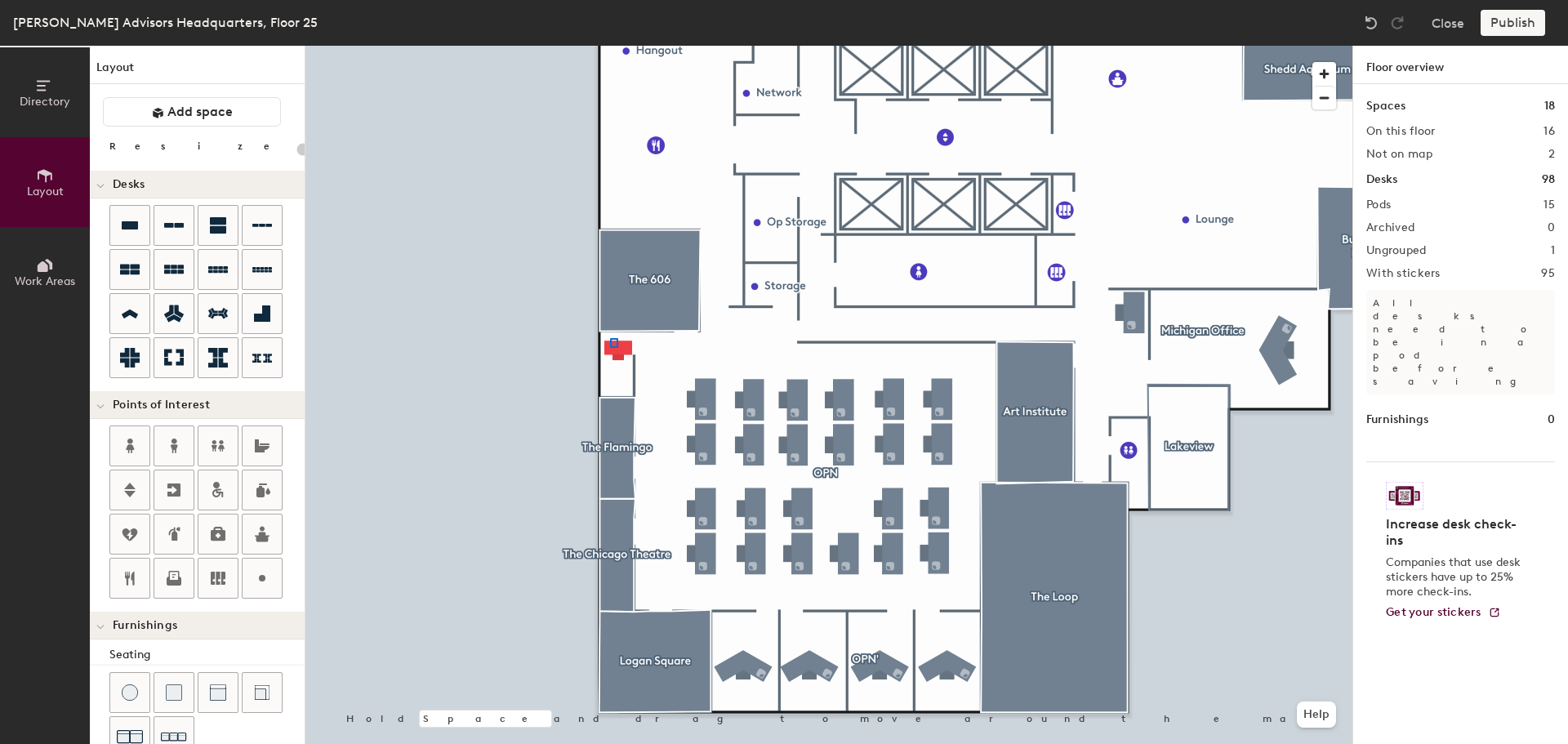
click at [610, 46] on div at bounding box center [829, 46] width 1047 height 0
type input "80"
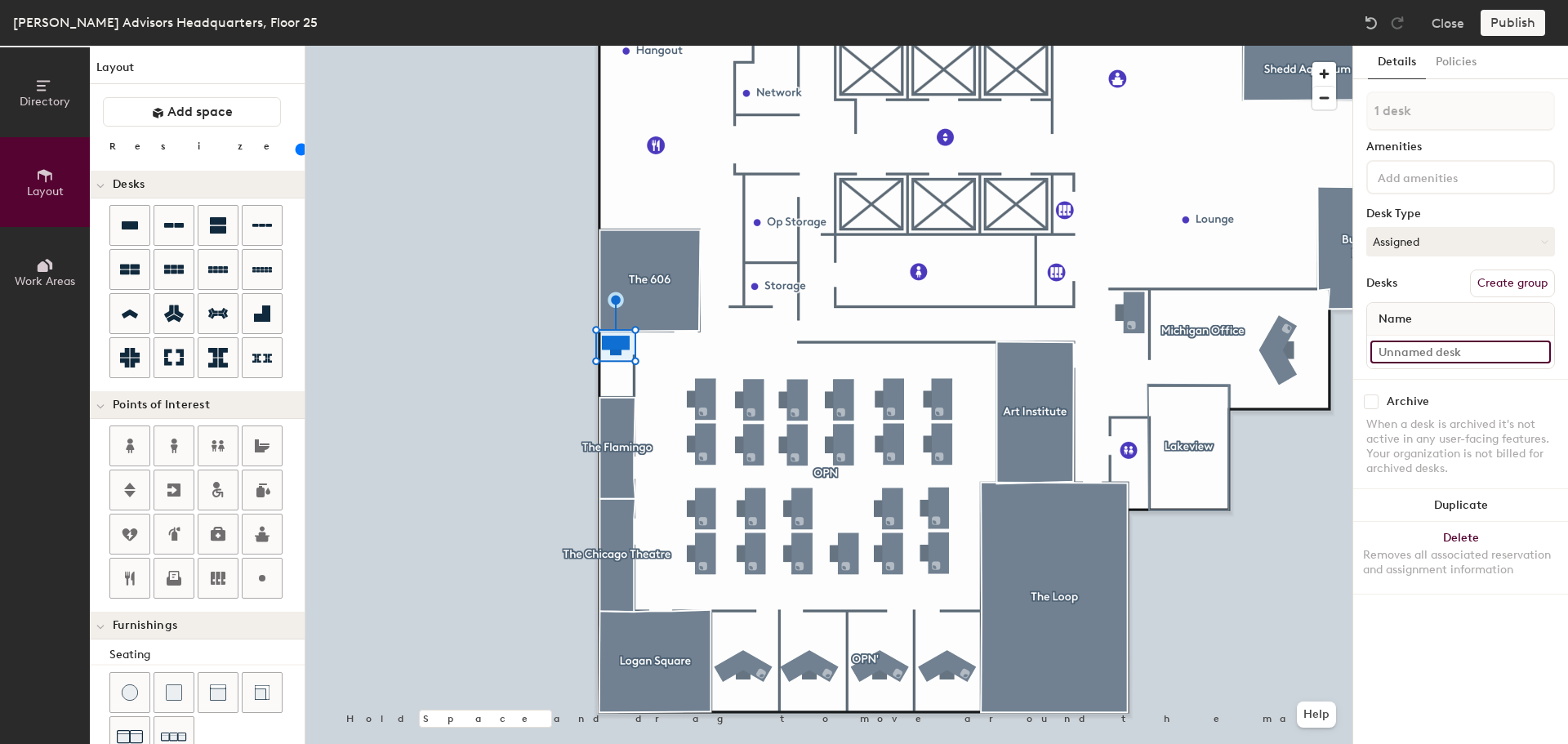
click at [1399, 347] on input at bounding box center [1461, 351] width 181 height 23
type input "Cloud Gate"
click at [1448, 234] on button "Assigned" at bounding box center [1460, 242] width 189 height 30
click at [1395, 336] on div "Hoteled" at bounding box center [1448, 341] width 164 height 25
click at [1459, 57] on button "Policies" at bounding box center [1455, 62] width 61 height 34
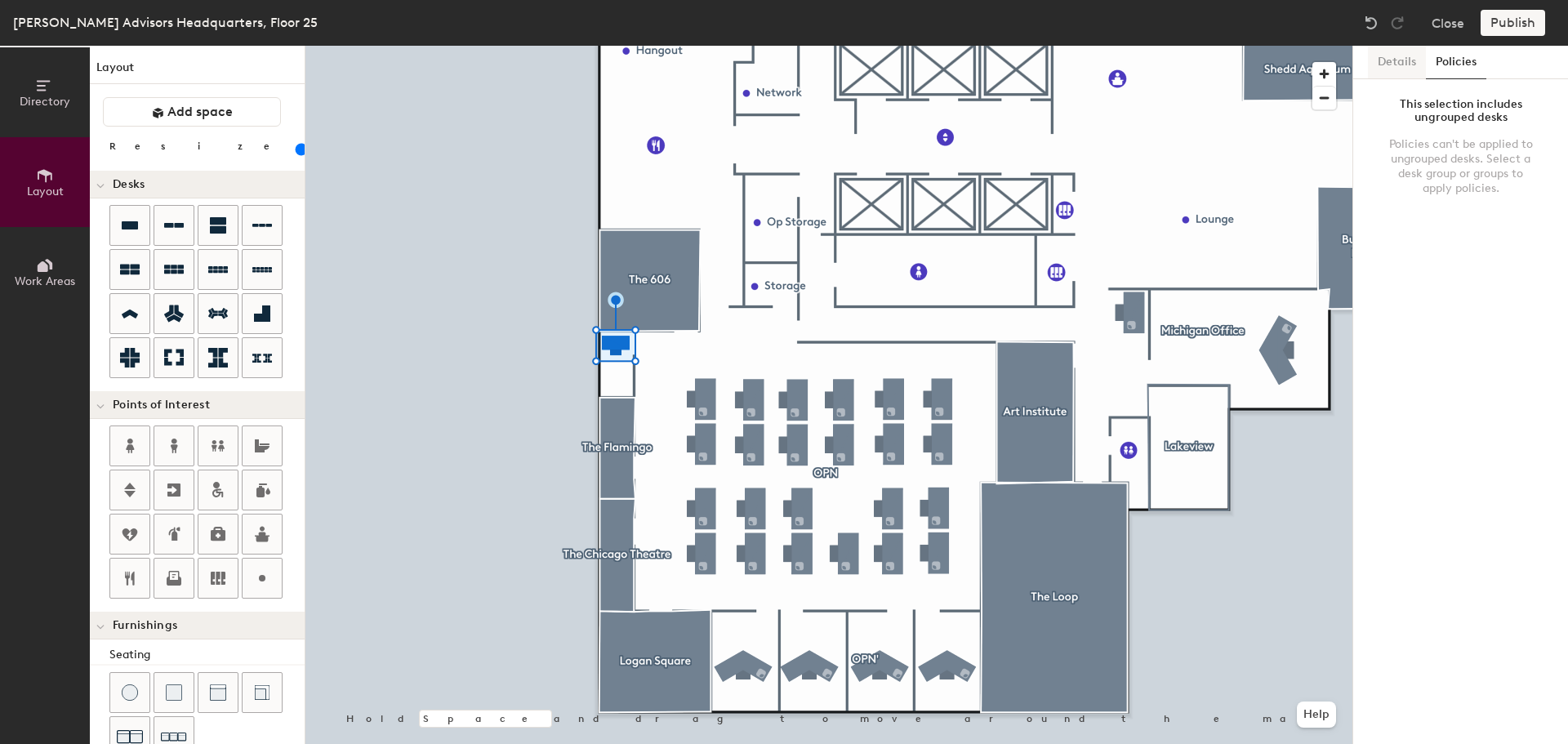
click at [1412, 59] on button "Details" at bounding box center [1396, 62] width 58 height 34
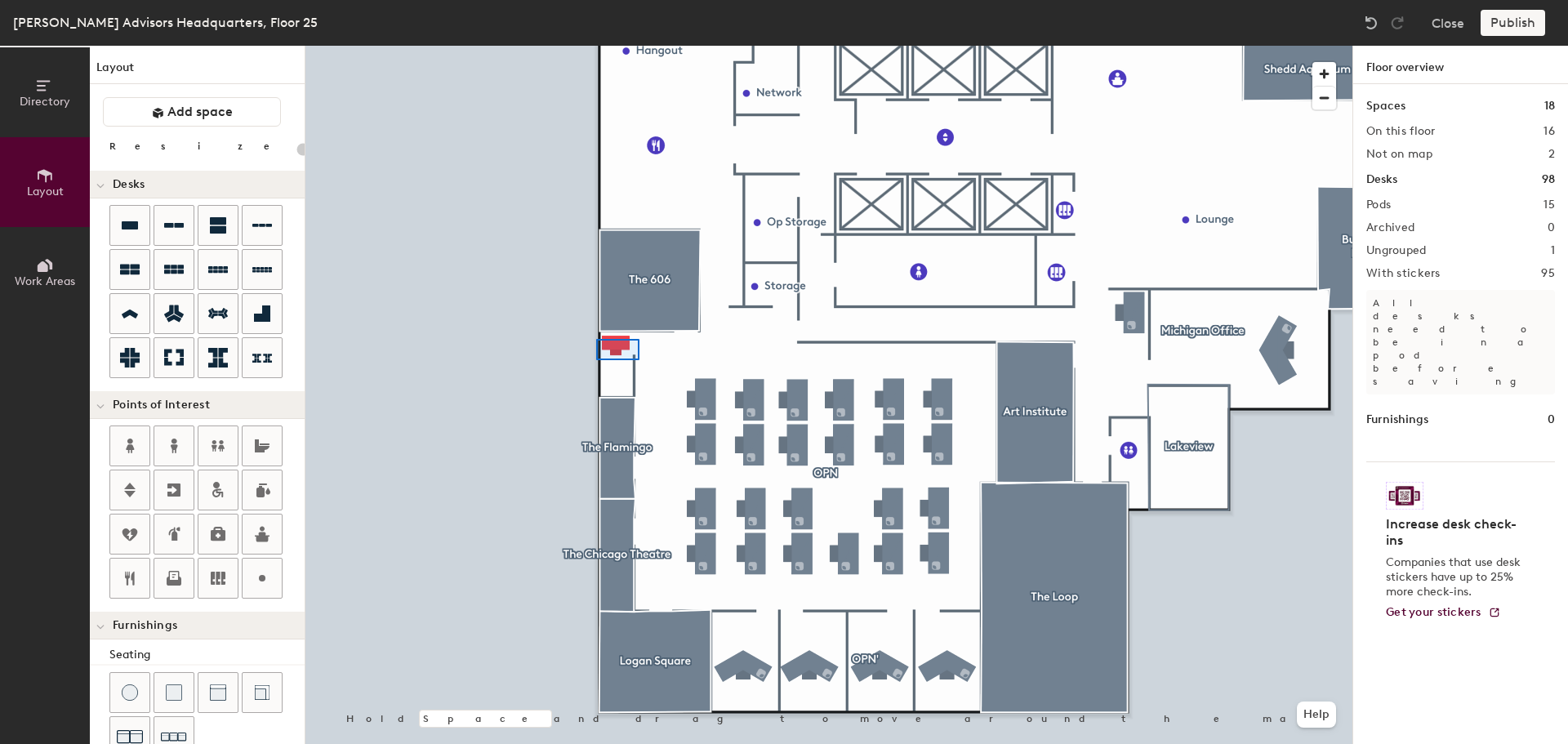
click at [596, 46] on div at bounding box center [829, 46] width 1047 height 0
type input "80"
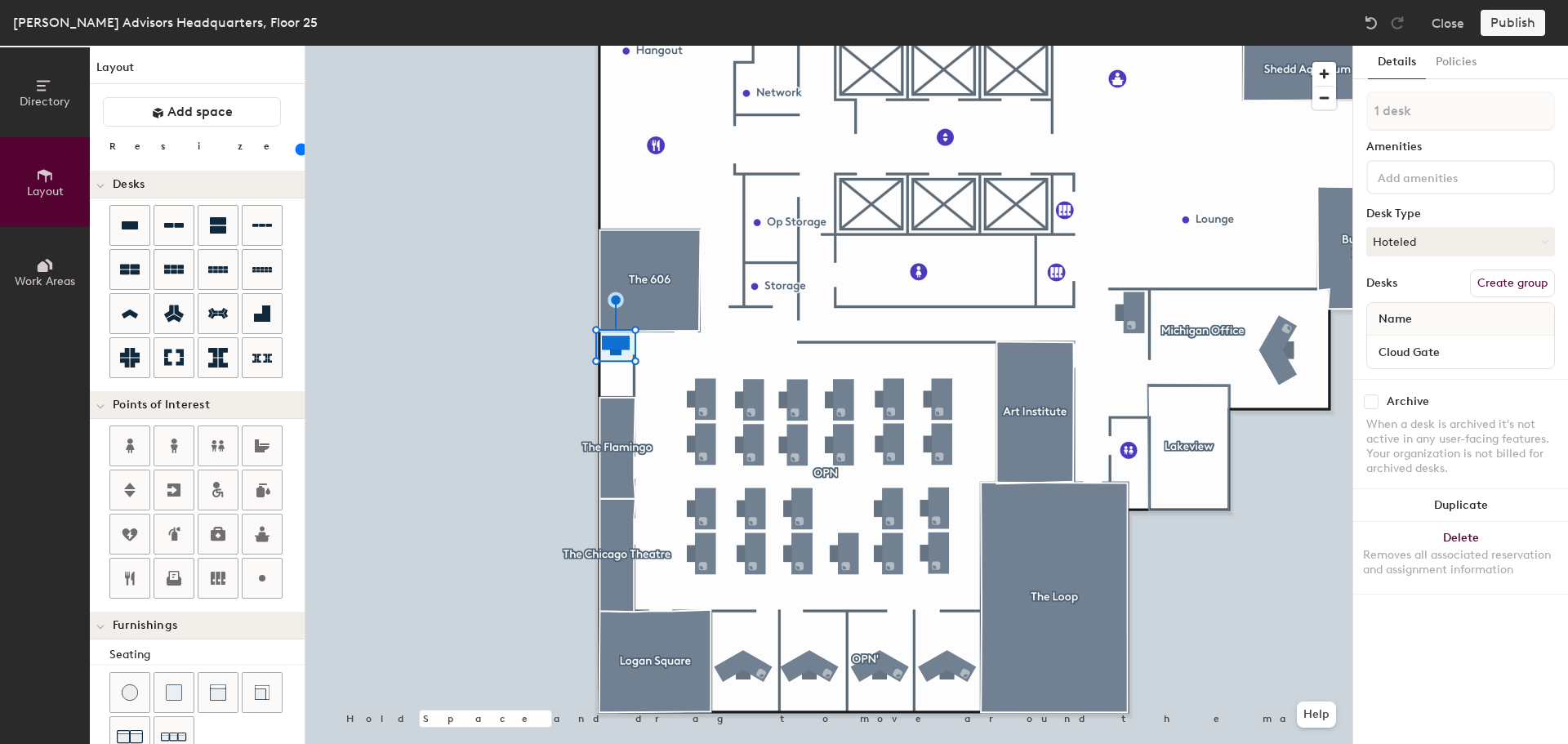
click at [1503, 278] on button "Create group" at bounding box center [1512, 284] width 85 height 28
type input "Cloud Gate"
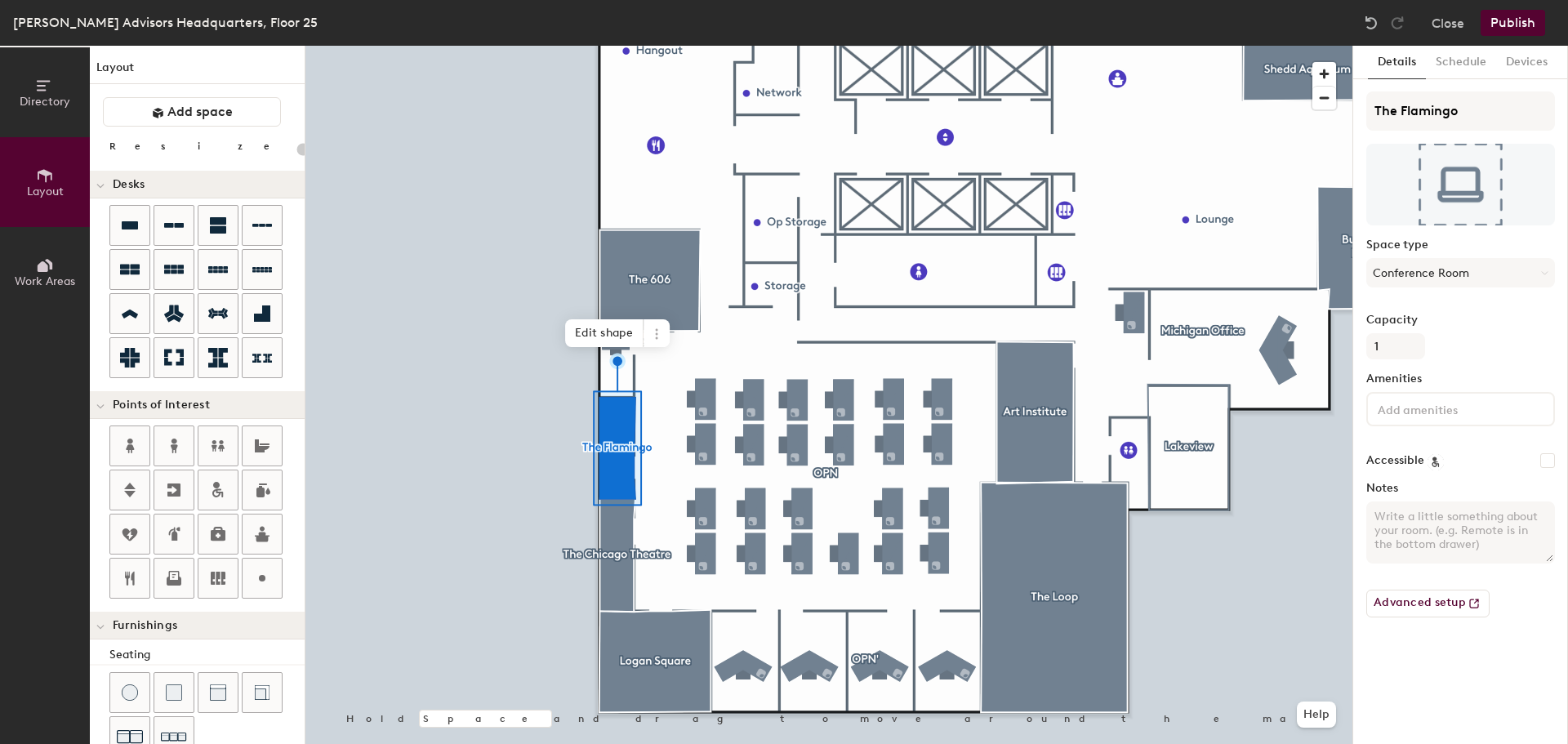
type input "20"
click at [645, 336] on span at bounding box center [656, 333] width 26 height 28
click at [659, 422] on span "Delete" at bounding box center [715, 427] width 145 height 28
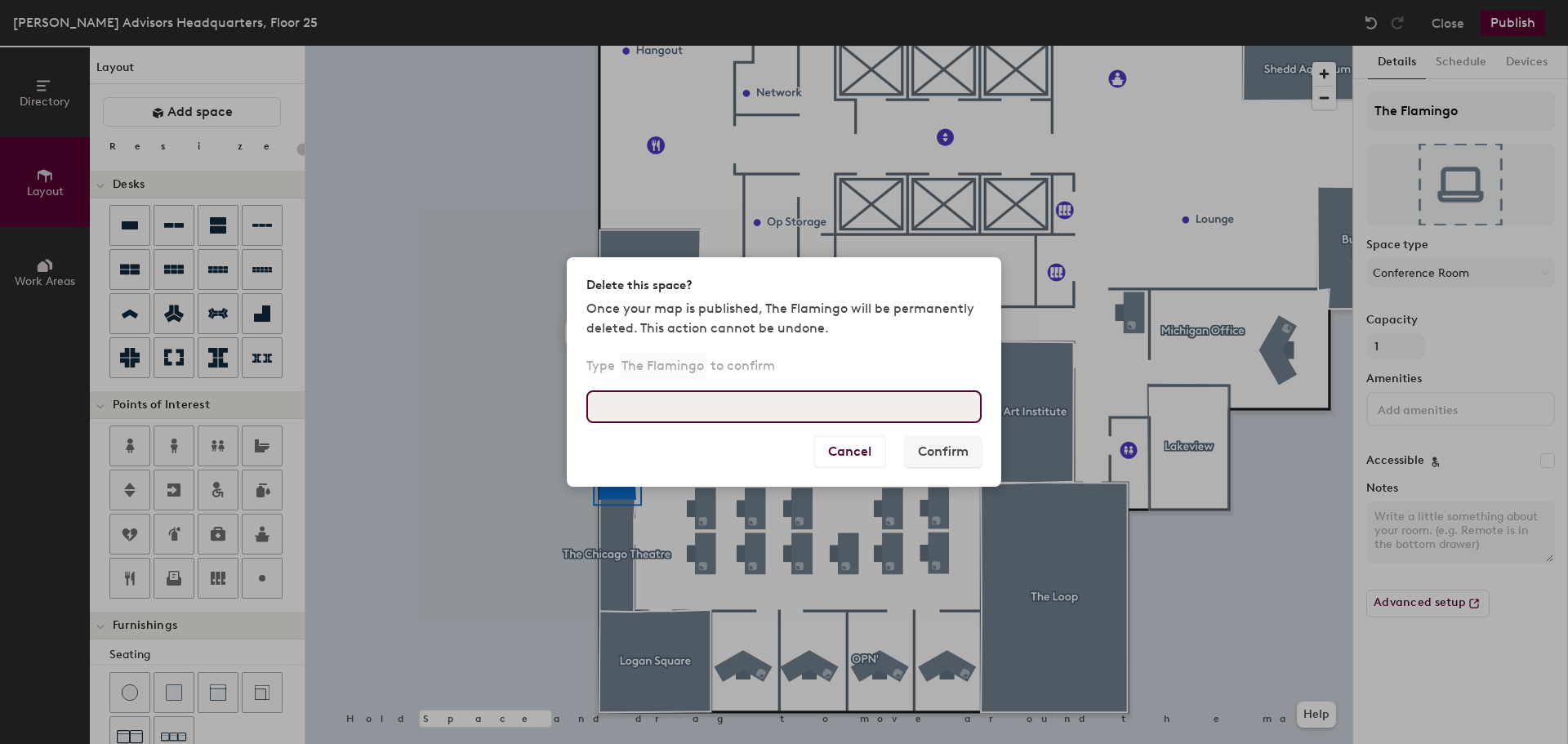
click at [757, 412] on input at bounding box center [784, 406] width 395 height 33
type input "The Flamingo"
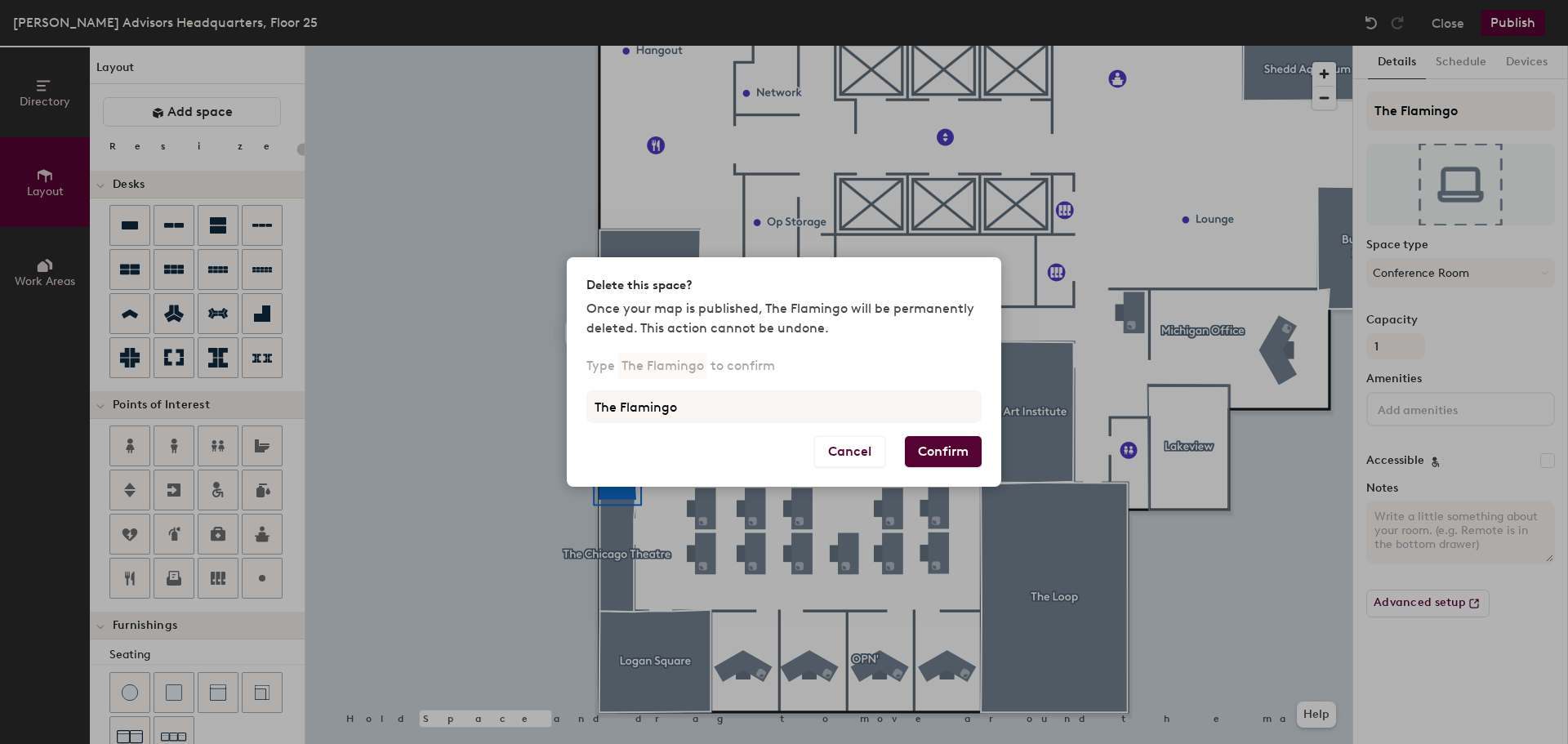
click at [965, 441] on button "Confirm" at bounding box center [943, 450] width 76 height 31
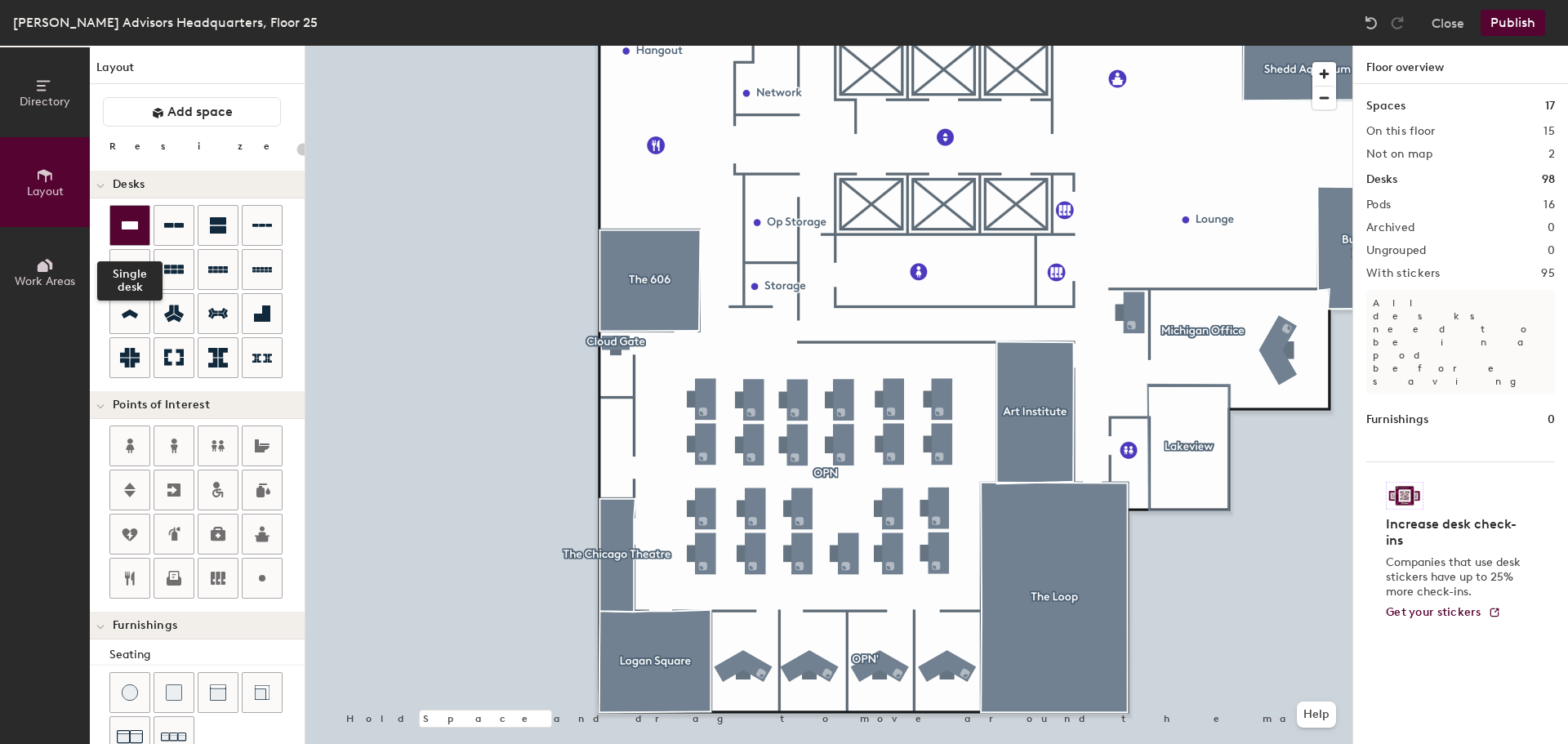
click at [121, 219] on icon at bounding box center [130, 225] width 20 height 20
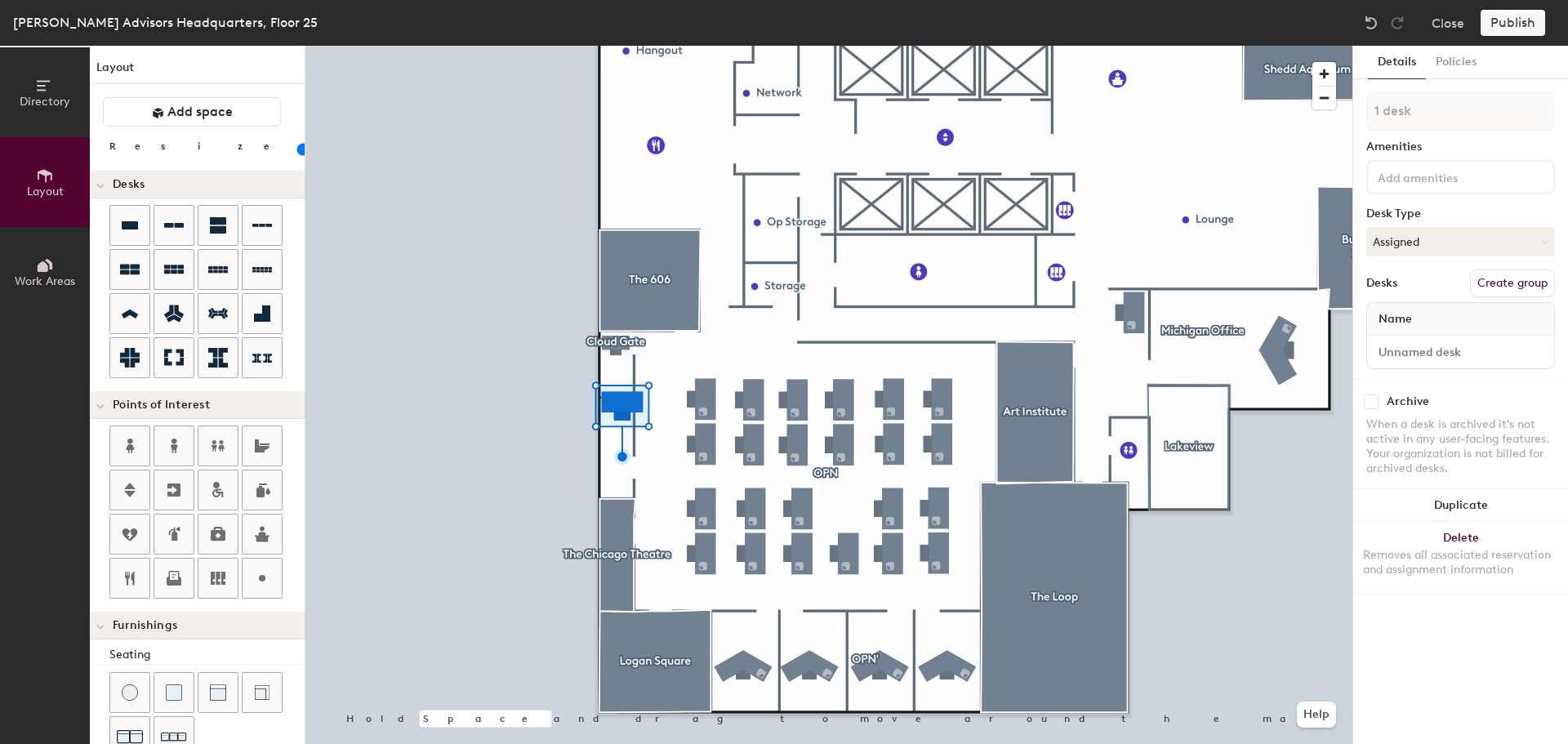
type input "120"
type input "Cloud Gate"
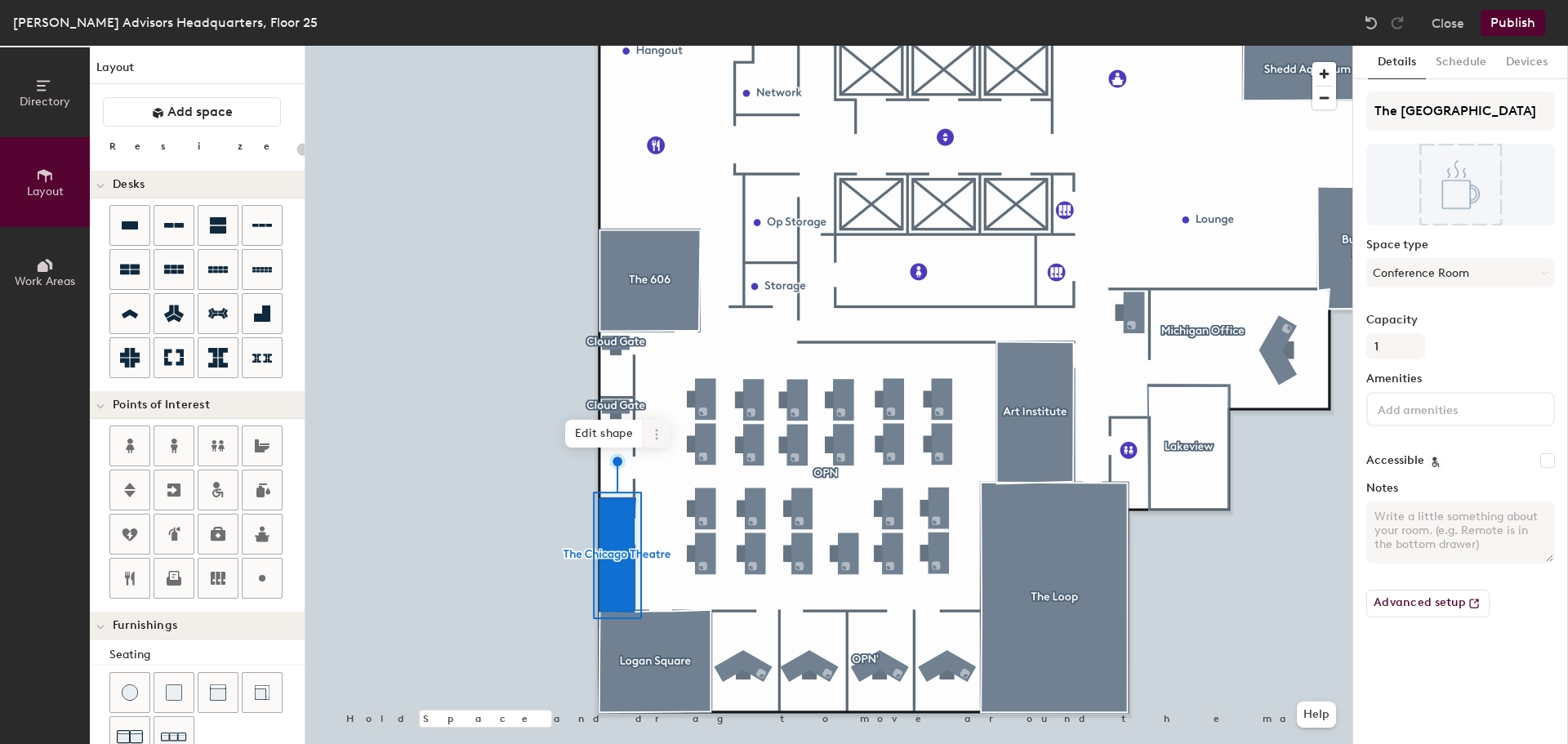
type input "20"
click at [657, 434] on icon at bounding box center [656, 434] width 2 height 2
click at [657, 529] on span "Delete" at bounding box center [715, 527] width 145 height 28
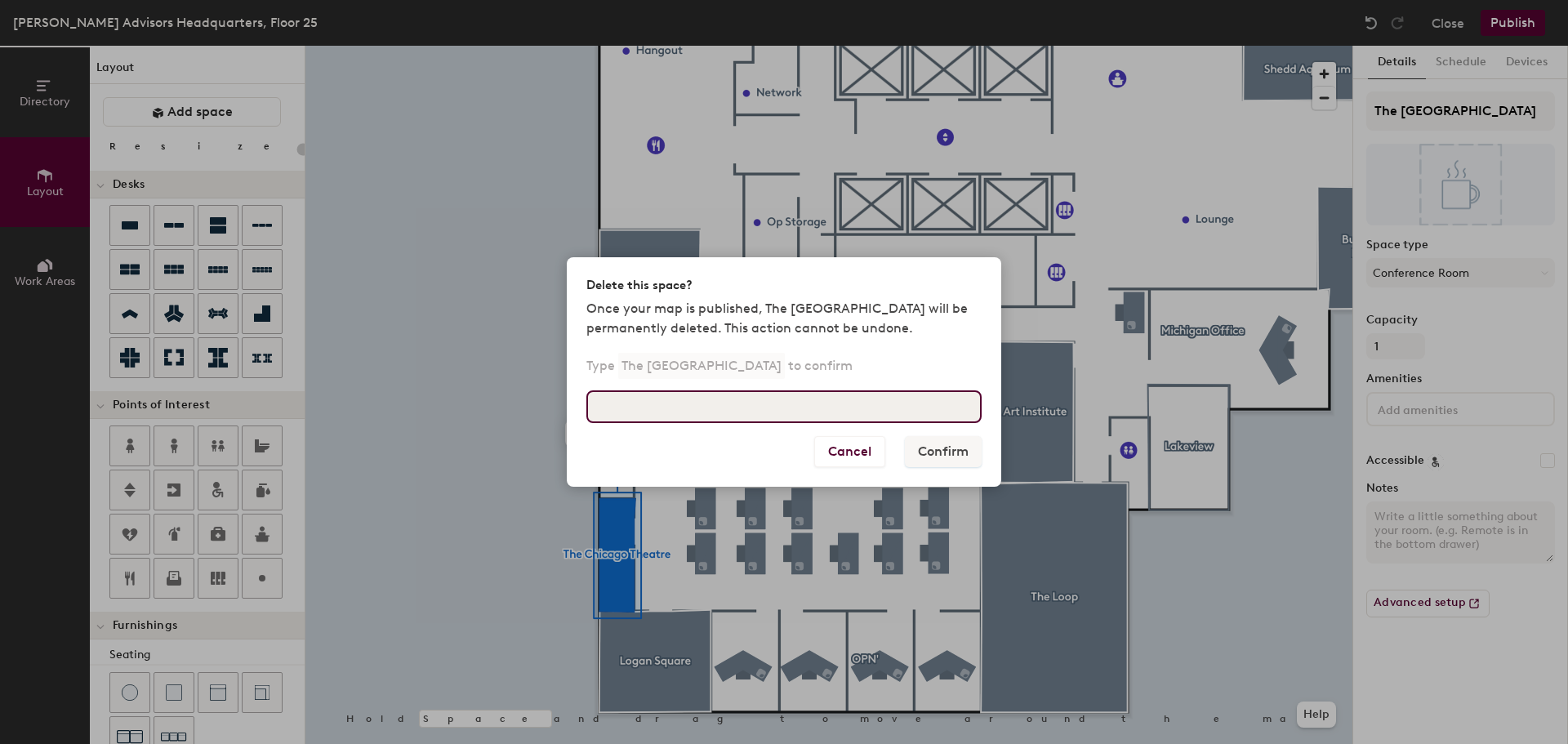
click at [809, 412] on input at bounding box center [784, 406] width 395 height 33
type input "The [GEOGRAPHIC_DATA]"
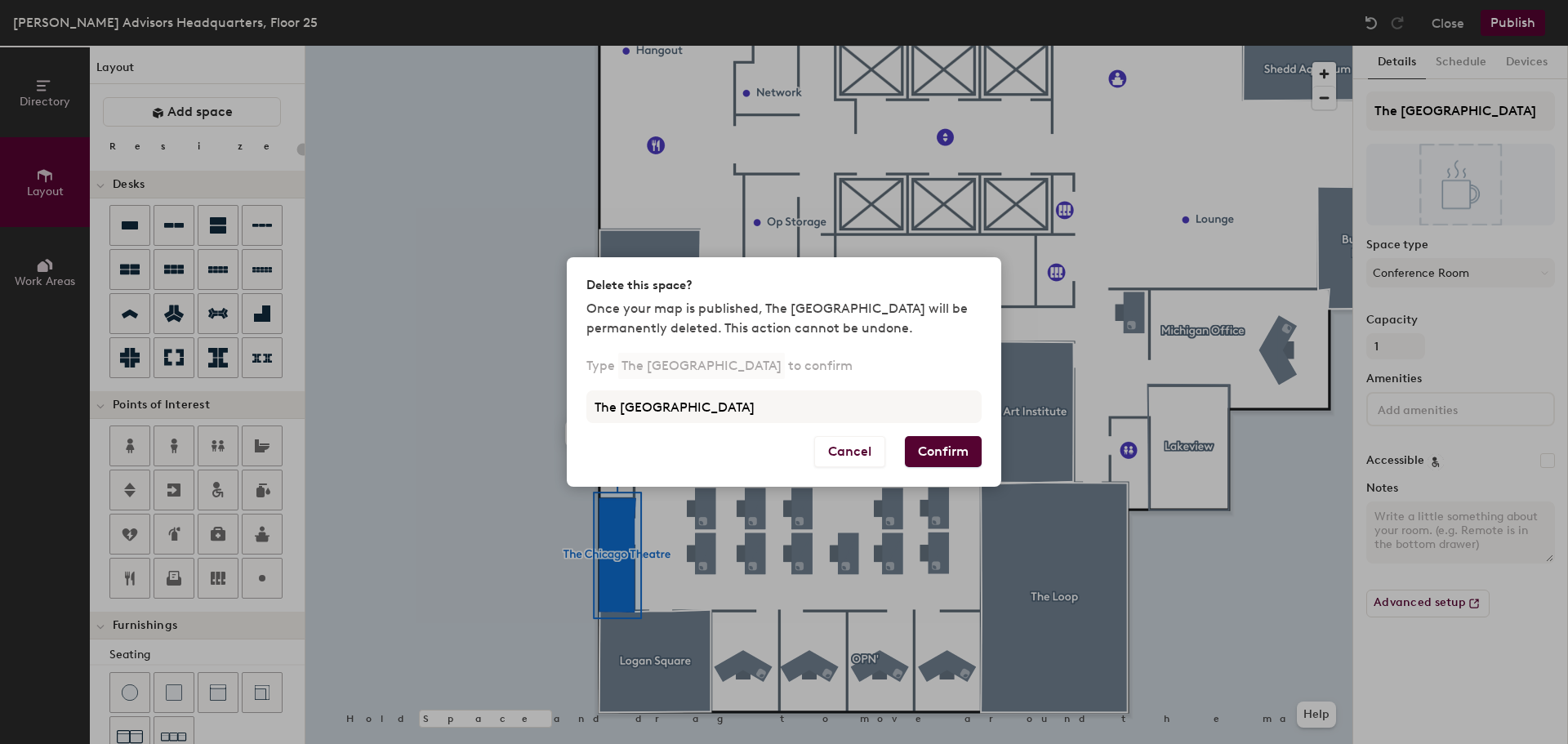
click at [951, 453] on button "Confirm" at bounding box center [943, 450] width 76 height 31
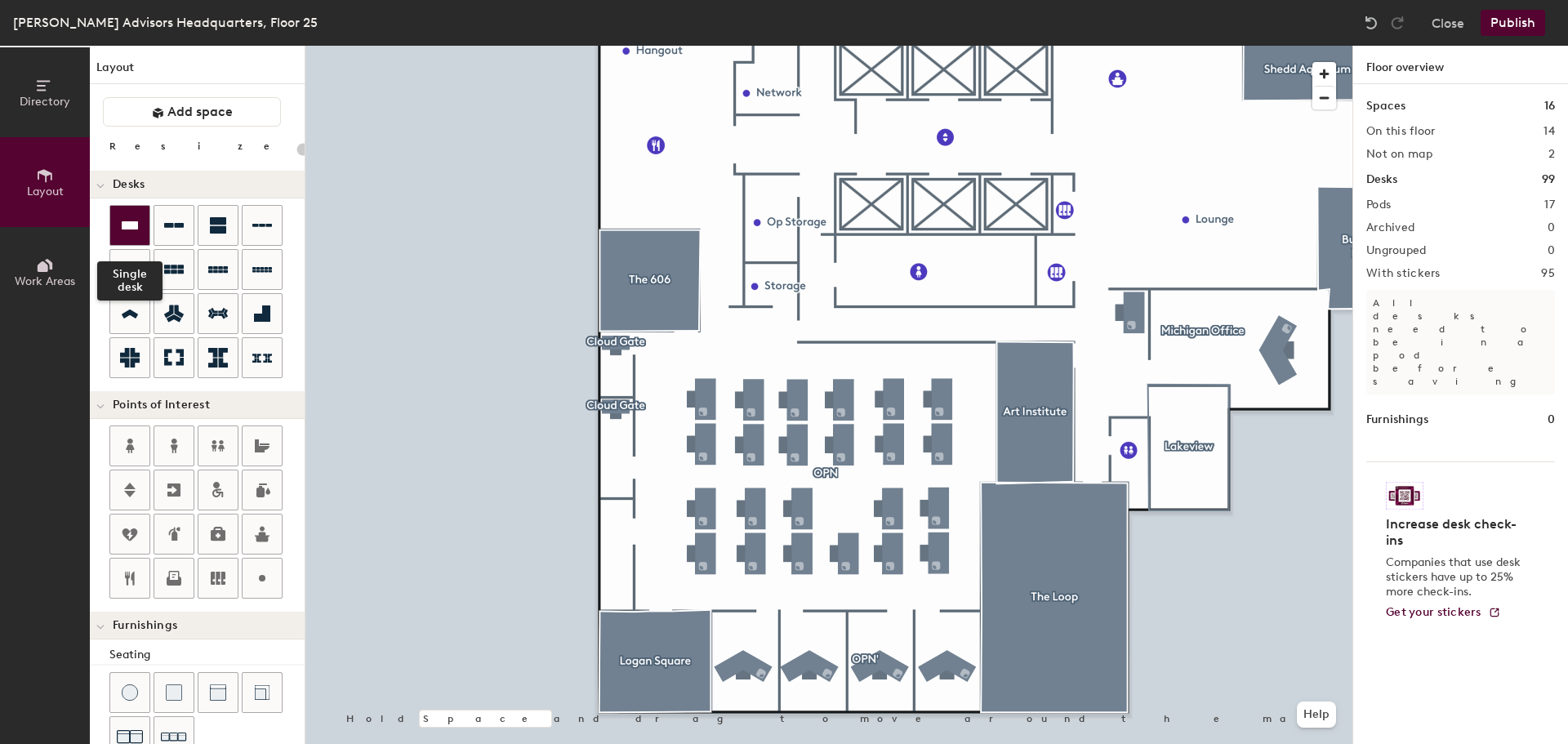
click at [120, 229] on icon at bounding box center [130, 225] width 20 height 20
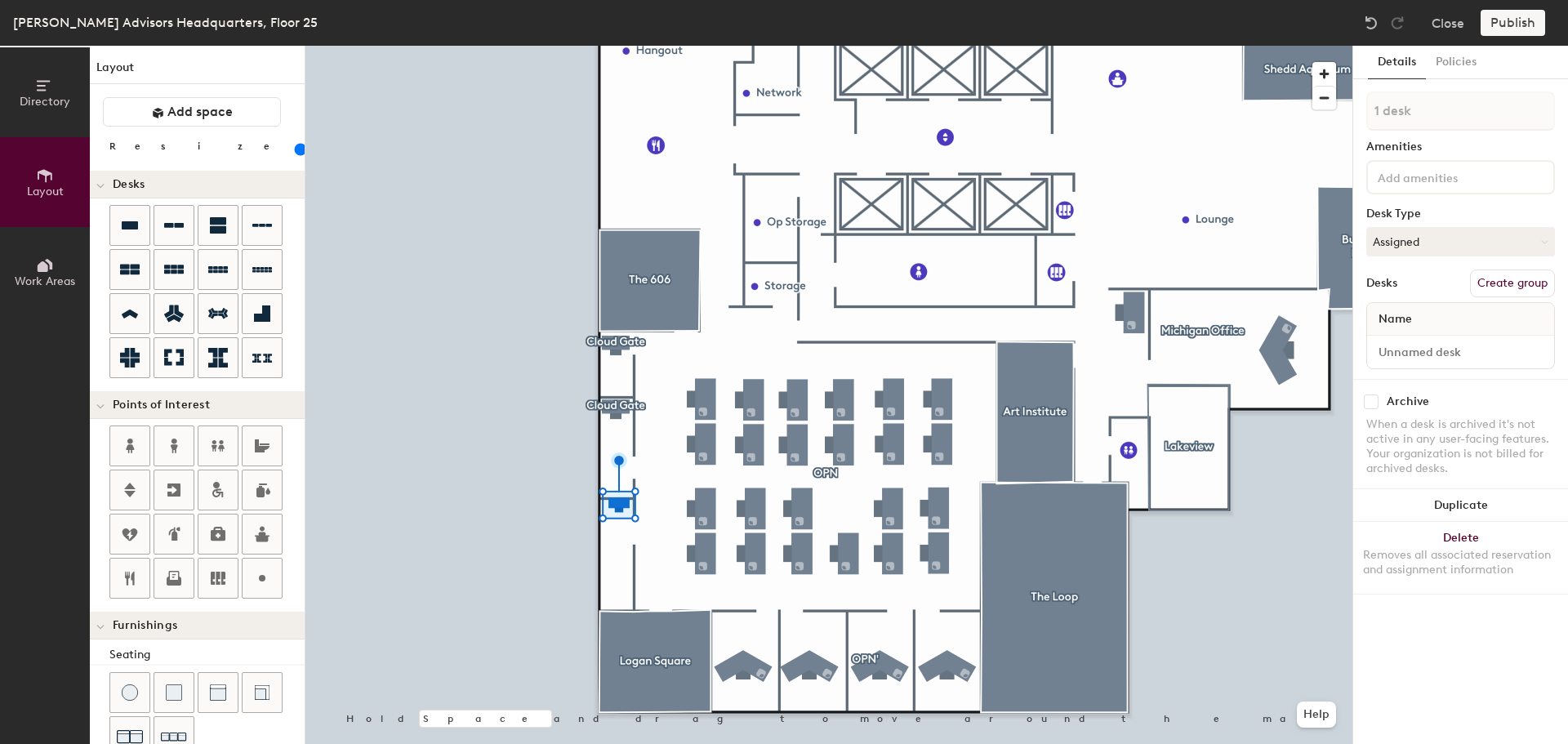
click at [297, 154] on input "range" at bounding box center [297, 149] width 0 height 13
click at [297, 155] on input "range" at bounding box center [297, 149] width 0 height 13
click at [297, 153] on input "range" at bounding box center [297, 149] width 0 height 13
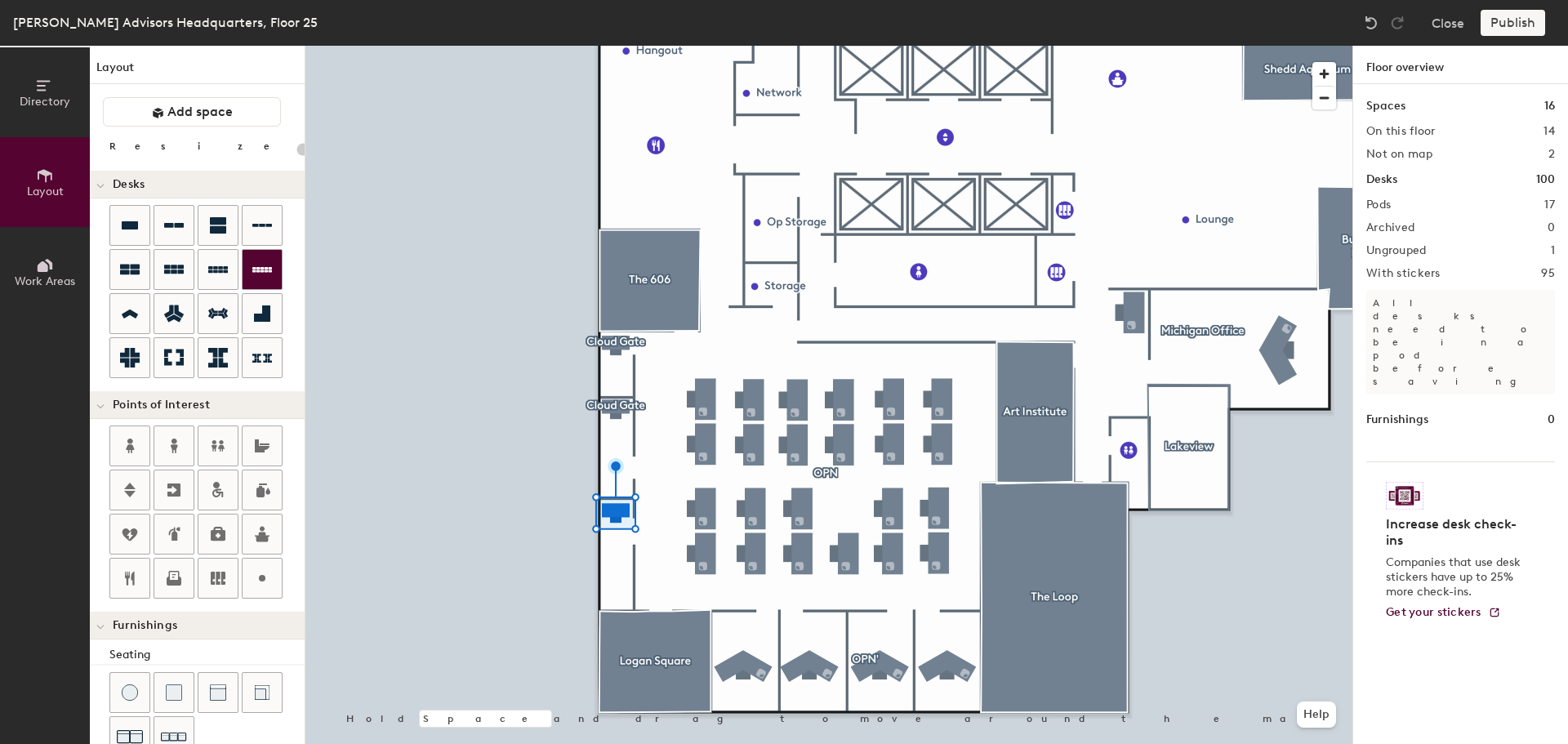
type input "20"
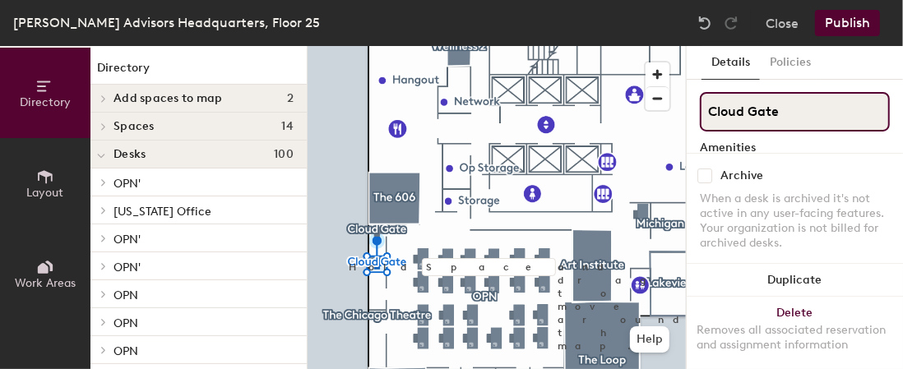
click at [819, 113] on input "Cloud Gate" at bounding box center [795, 111] width 190 height 39
click at [790, 106] on input "Cloud Gate" at bounding box center [795, 111] width 190 height 39
type input "The Flamingo"
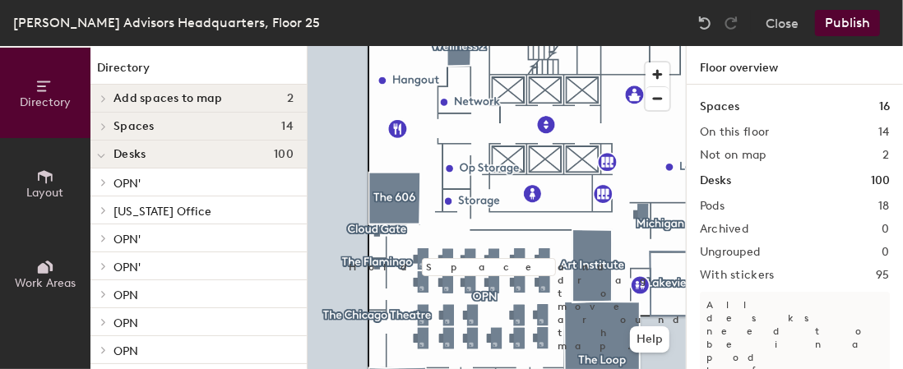
click at [838, 16] on button "Publish" at bounding box center [847, 23] width 65 height 26
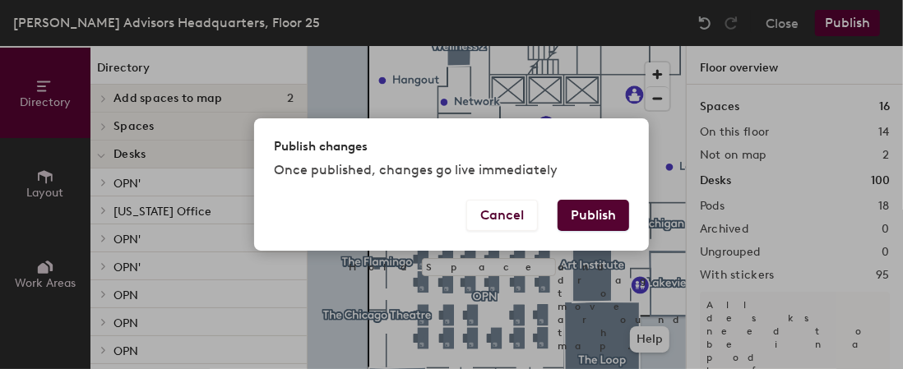
click at [596, 204] on button "Publish" at bounding box center [594, 215] width 72 height 31
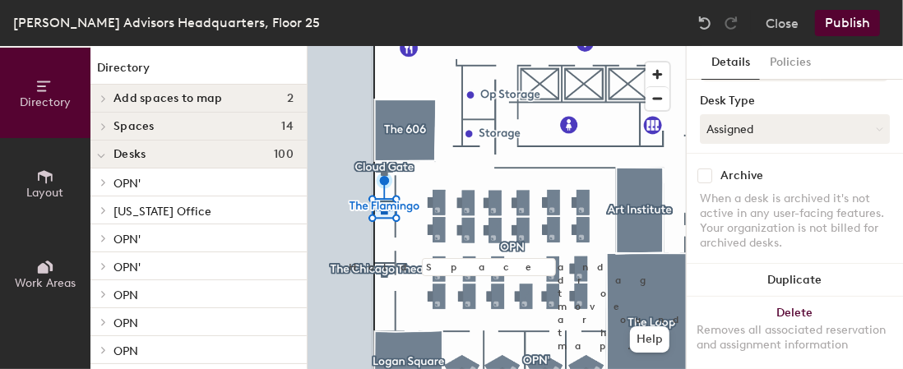
scroll to position [123, 0]
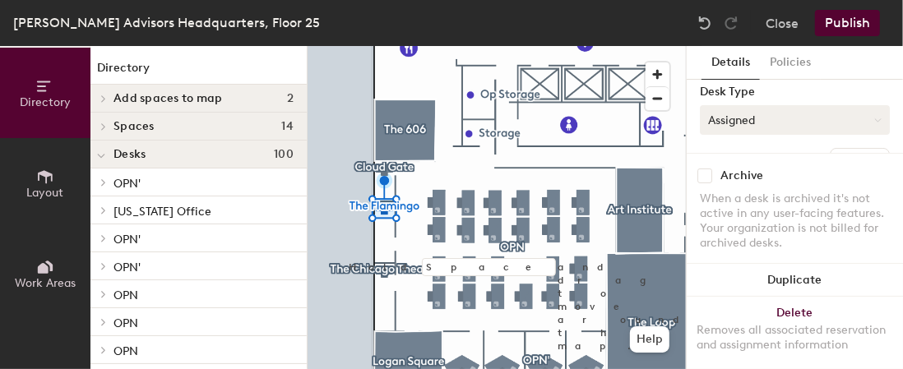
click at [858, 121] on button "Assigned" at bounding box center [795, 120] width 190 height 30
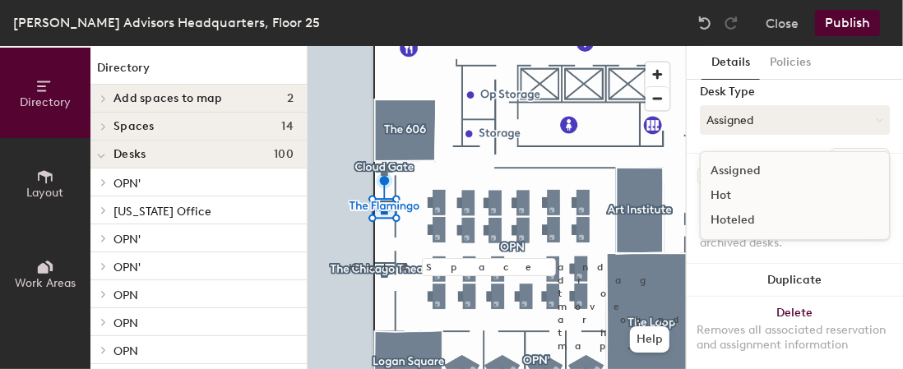
click at [731, 218] on div "Hoteled" at bounding box center [783, 220] width 165 height 25
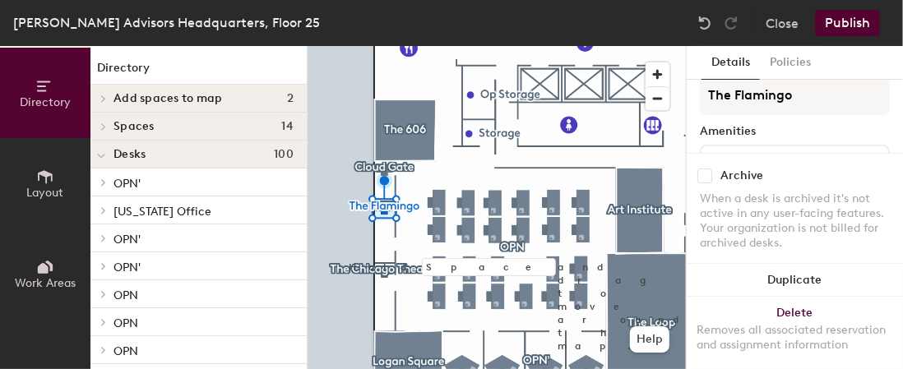
scroll to position [0, 0]
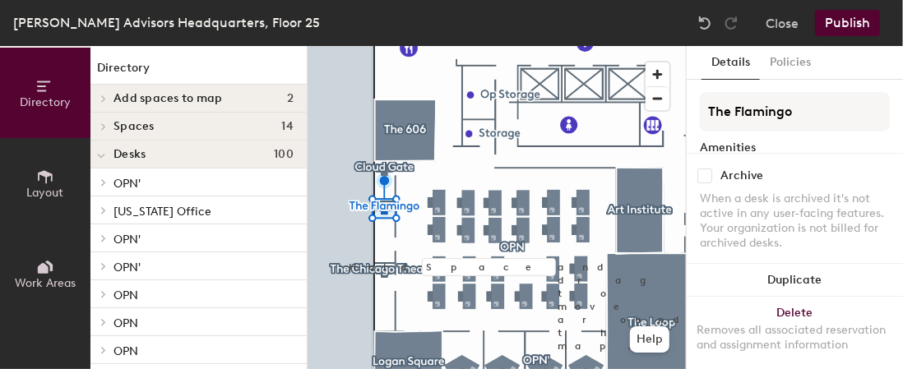
click at [847, 17] on button "Publish" at bounding box center [847, 23] width 65 height 26
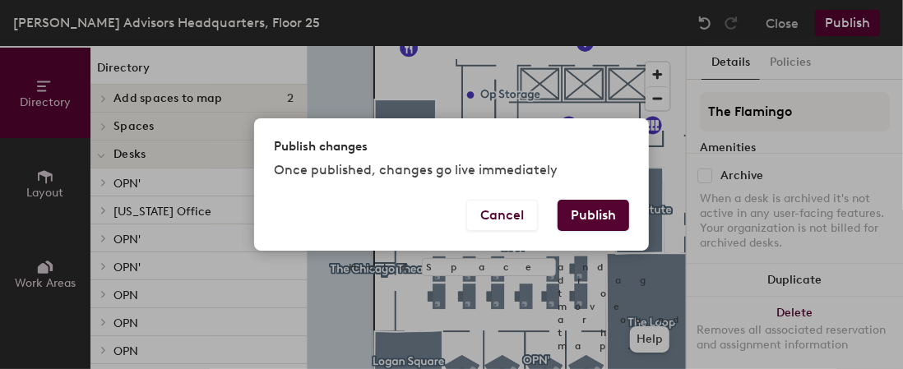
click at [586, 216] on button "Publish" at bounding box center [594, 215] width 72 height 31
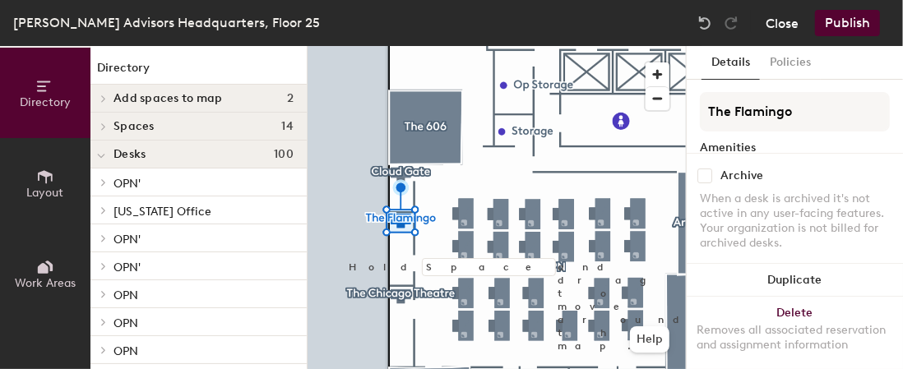
click at [782, 21] on button "Close" at bounding box center [782, 23] width 33 height 26
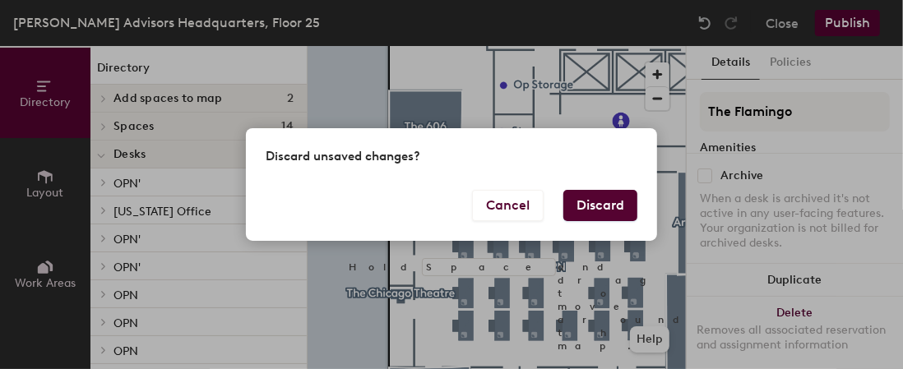
click at [590, 209] on button "Discard" at bounding box center [601, 205] width 74 height 31
